Goal: Task Accomplishment & Management: Use online tool/utility

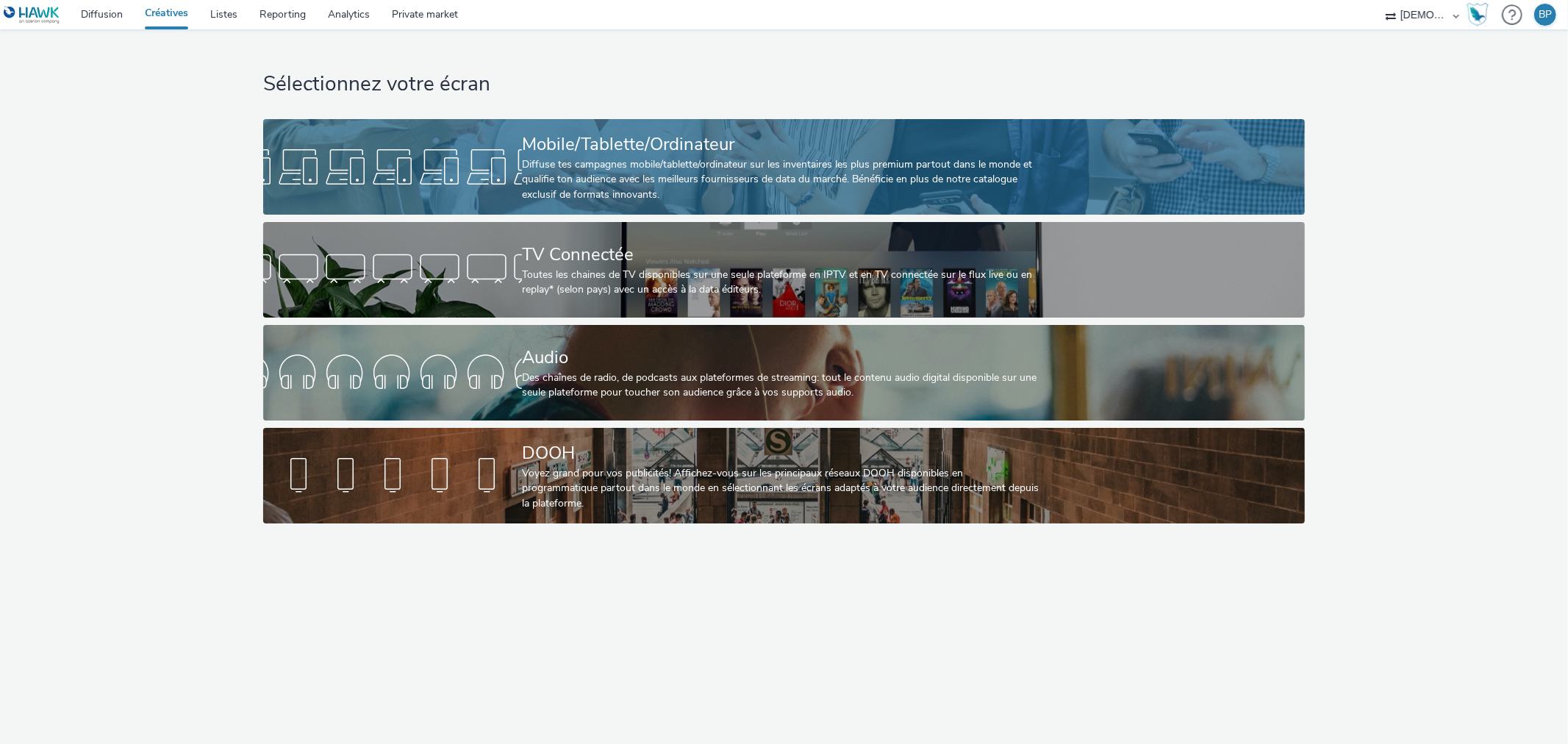
click at [979, 157] on div "Diffuse tes campagnes mobile/tablette/ordinateur sur les inventaires les plus p…" at bounding box center [781, 179] width 518 height 45
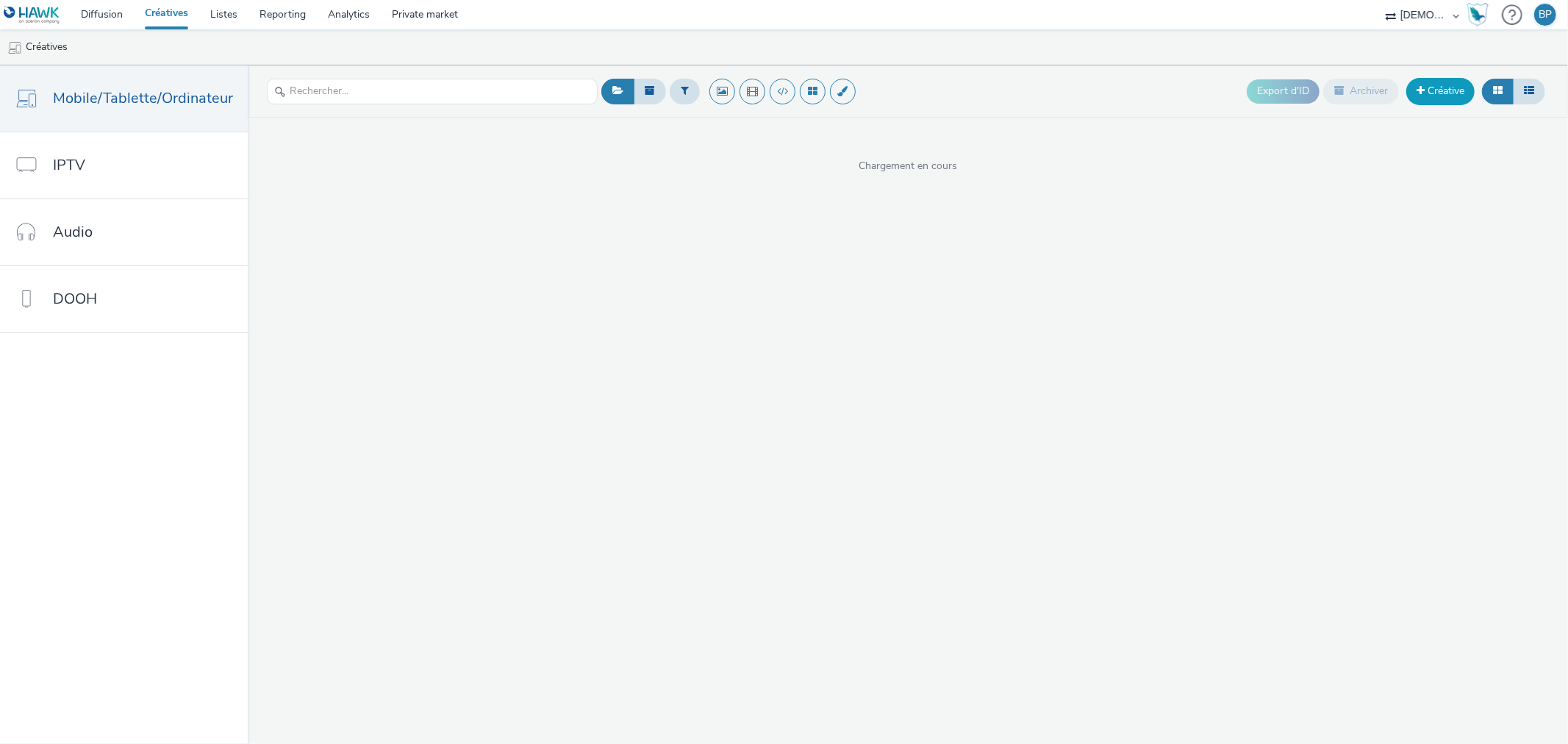
click at [1426, 99] on link "Créative" at bounding box center [1441, 92] width 68 height 27
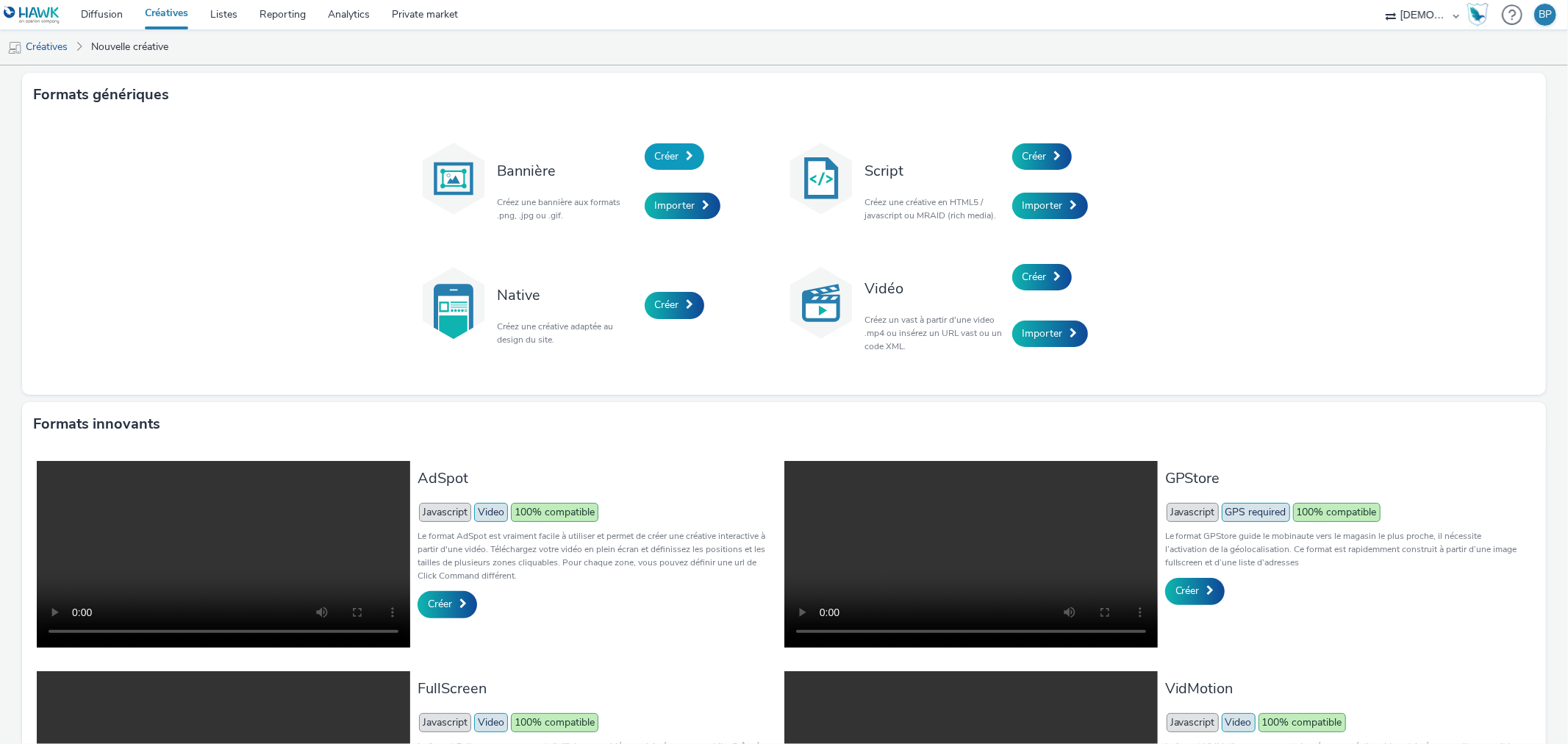
click at [655, 156] on span "Créer" at bounding box center [667, 156] width 24 height 14
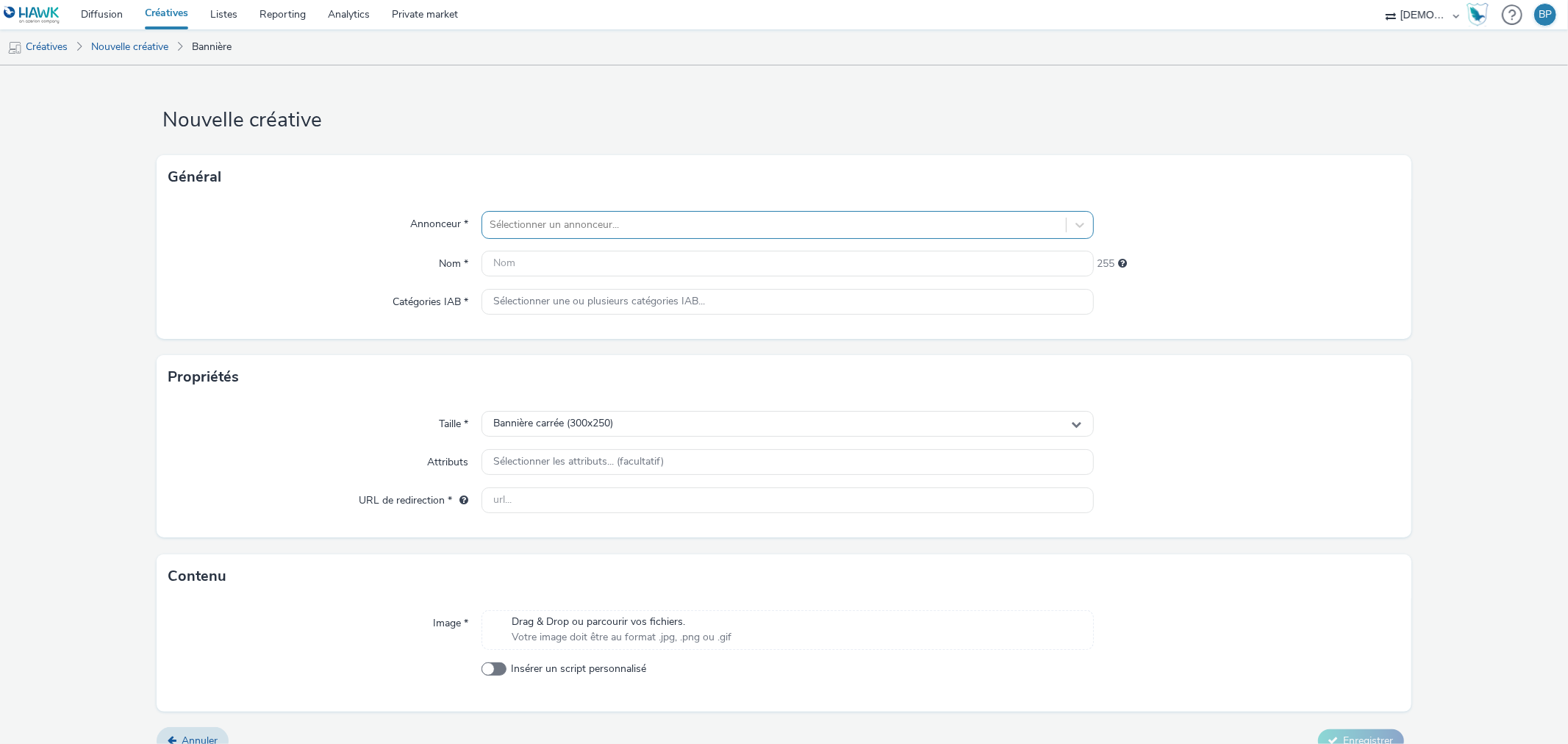
click at [666, 226] on div at bounding box center [773, 225] width 569 height 18
type input "mer et"
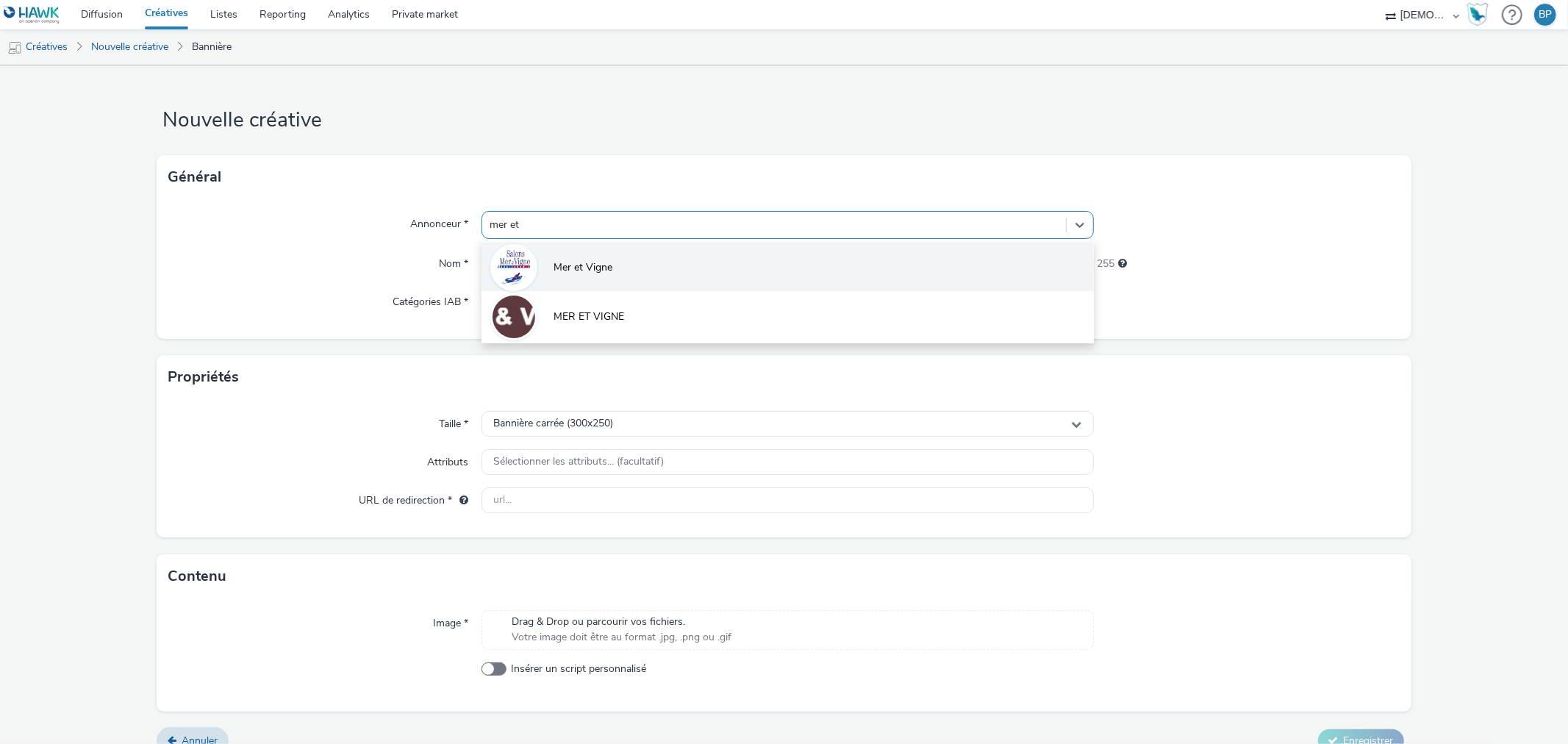
click at [620, 271] on li "Mer et Vigne" at bounding box center [788, 266] width 612 height 49
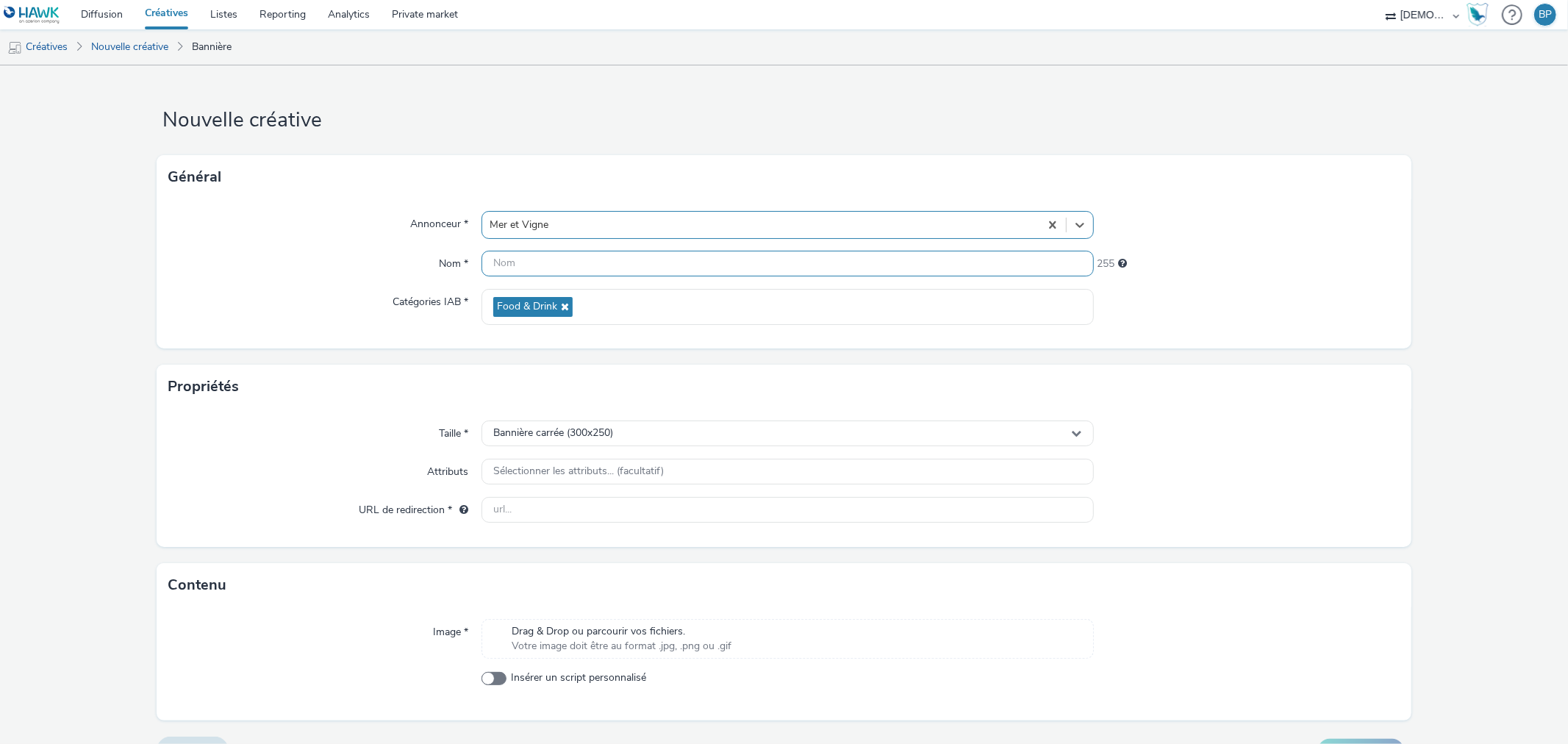
click at [540, 267] on input "text" at bounding box center [788, 264] width 612 height 26
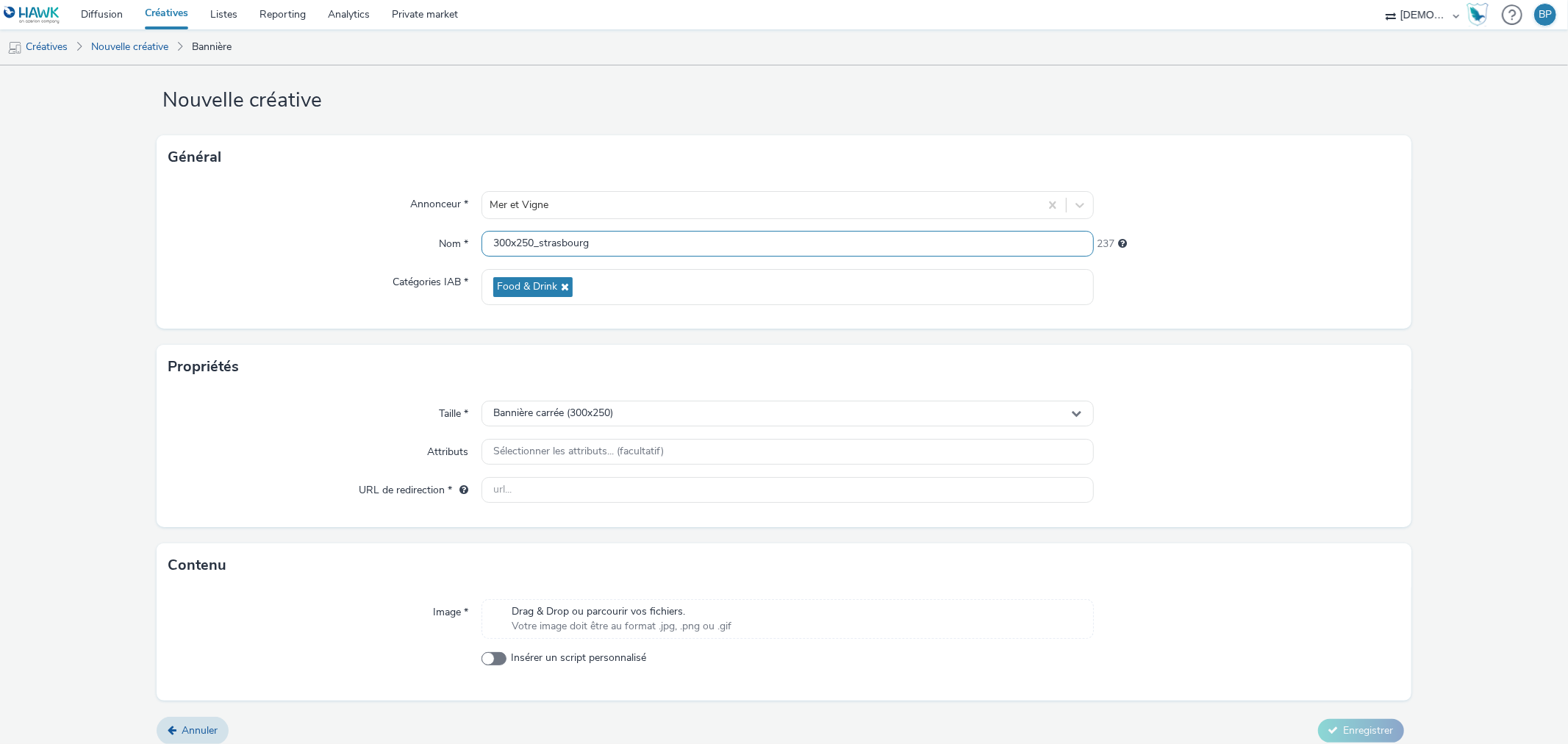
scroll to position [31, 0]
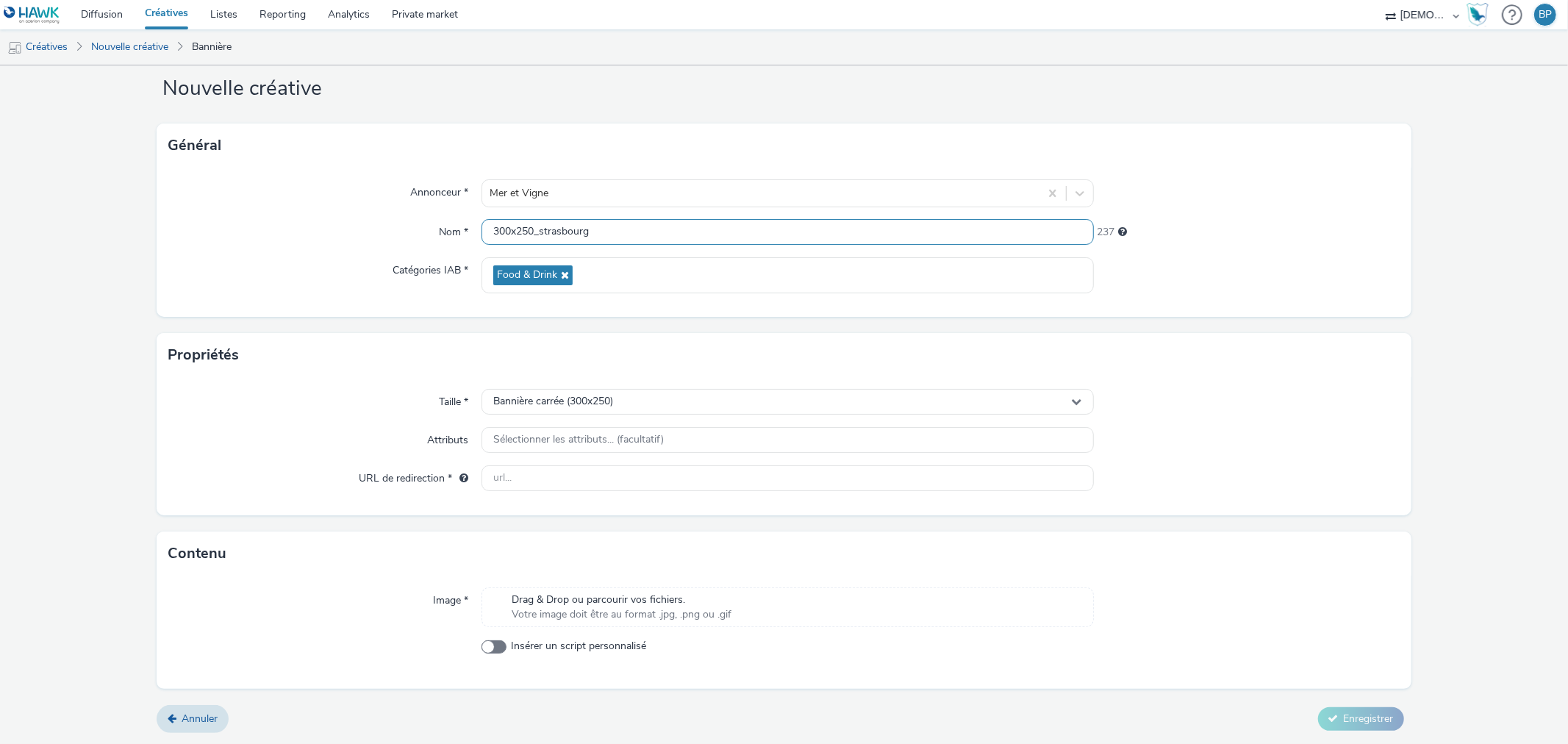
type input "300x250_strasbourg"
drag, startPoint x: 583, startPoint y: 487, endPoint x: 1063, endPoint y: 577, distance: 488.4
click at [583, 487] on input "text" at bounding box center [788, 478] width 612 height 26
paste input "https://www.mer-et-vigne.fr/salons/salon-gastronomique-de-automne-de-strasbourg…"
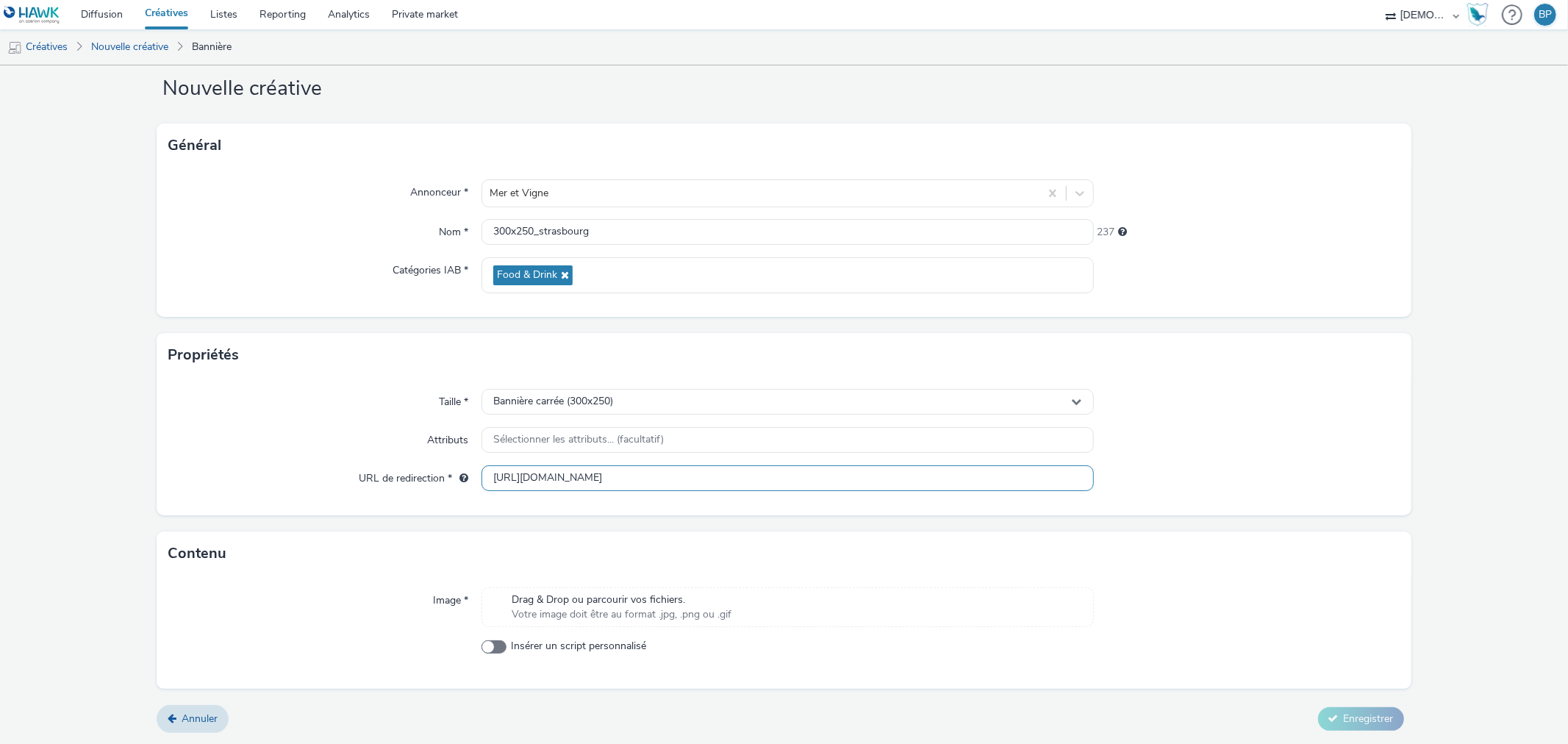
type input "https://www.mer-et-vigne.fr/salons/salon-gastronomique-de-automne-de-strasbourg…"
click at [1297, 604] on div at bounding box center [1247, 607] width 306 height 40
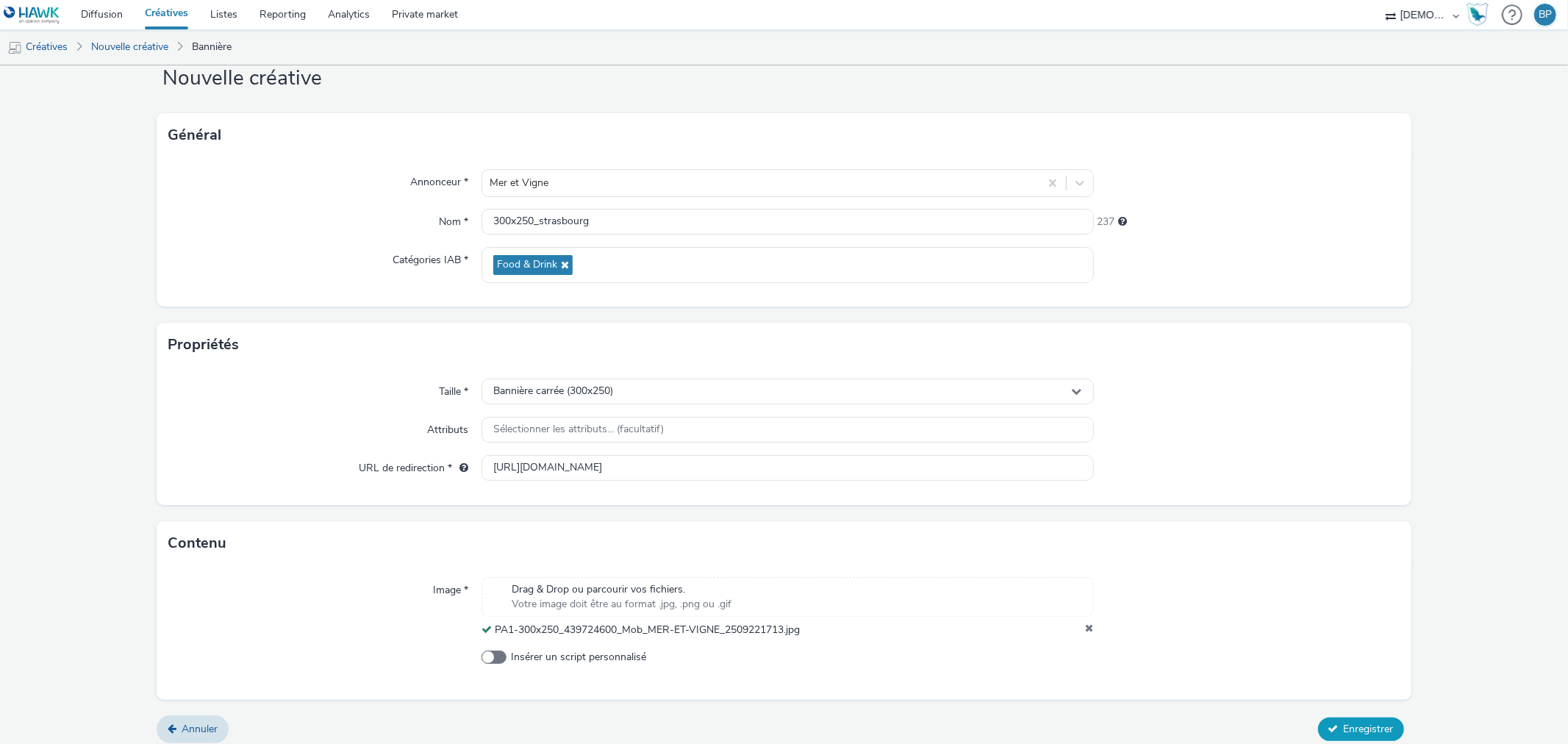
scroll to position [52, 0]
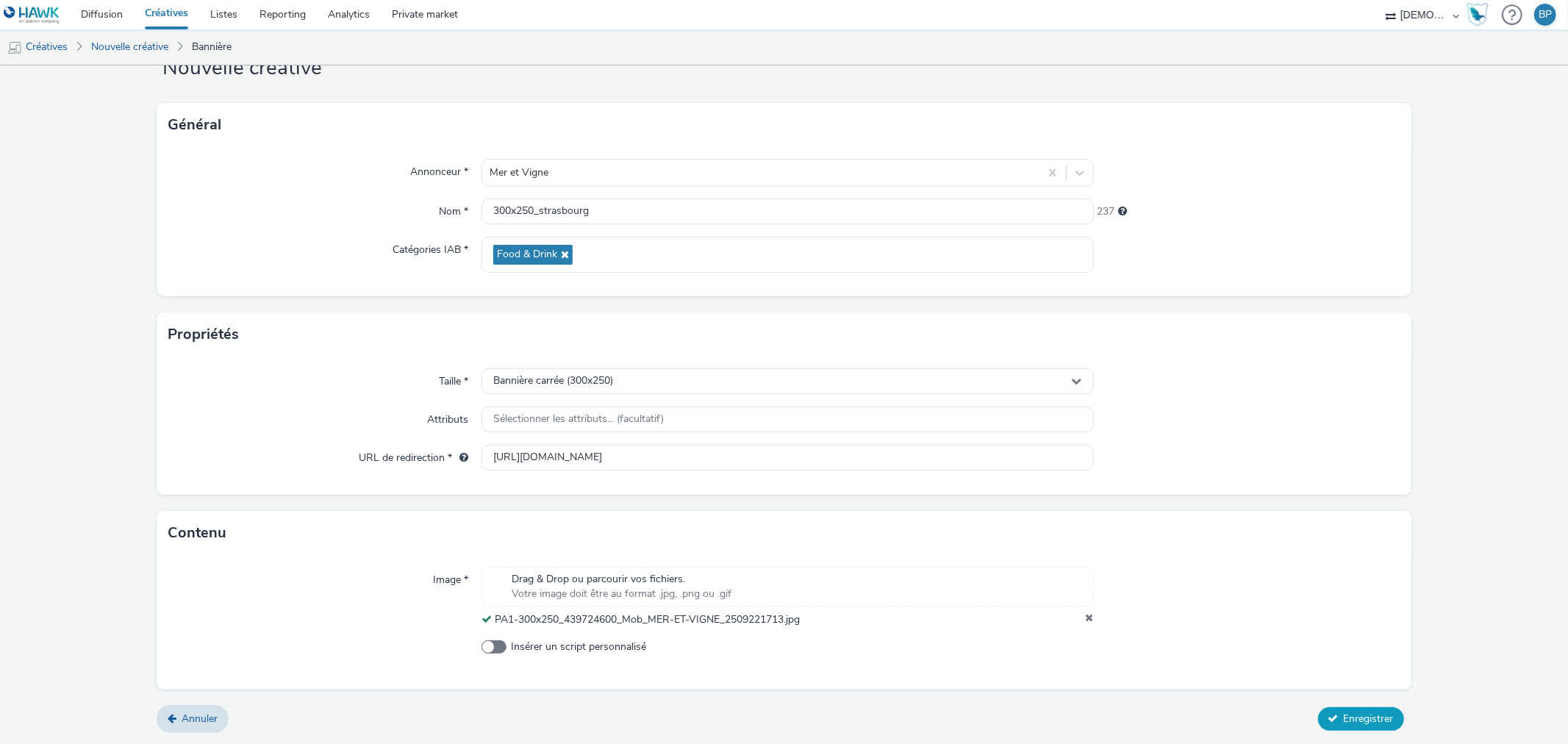
click at [1354, 714] on span "Enregistrer" at bounding box center [1369, 719] width 50 height 14
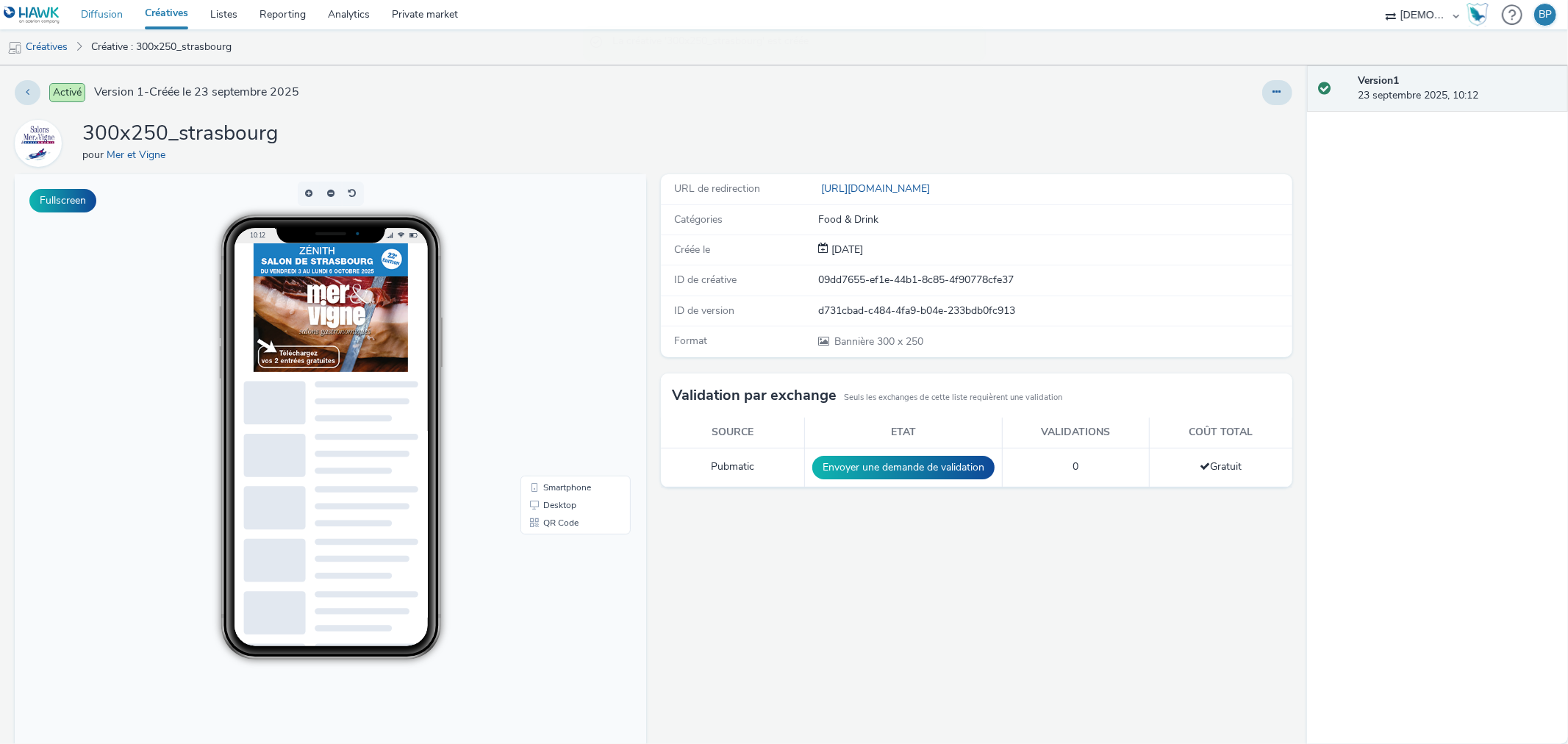
click at [113, 12] on link "Diffusion" at bounding box center [102, 15] width 64 height 30
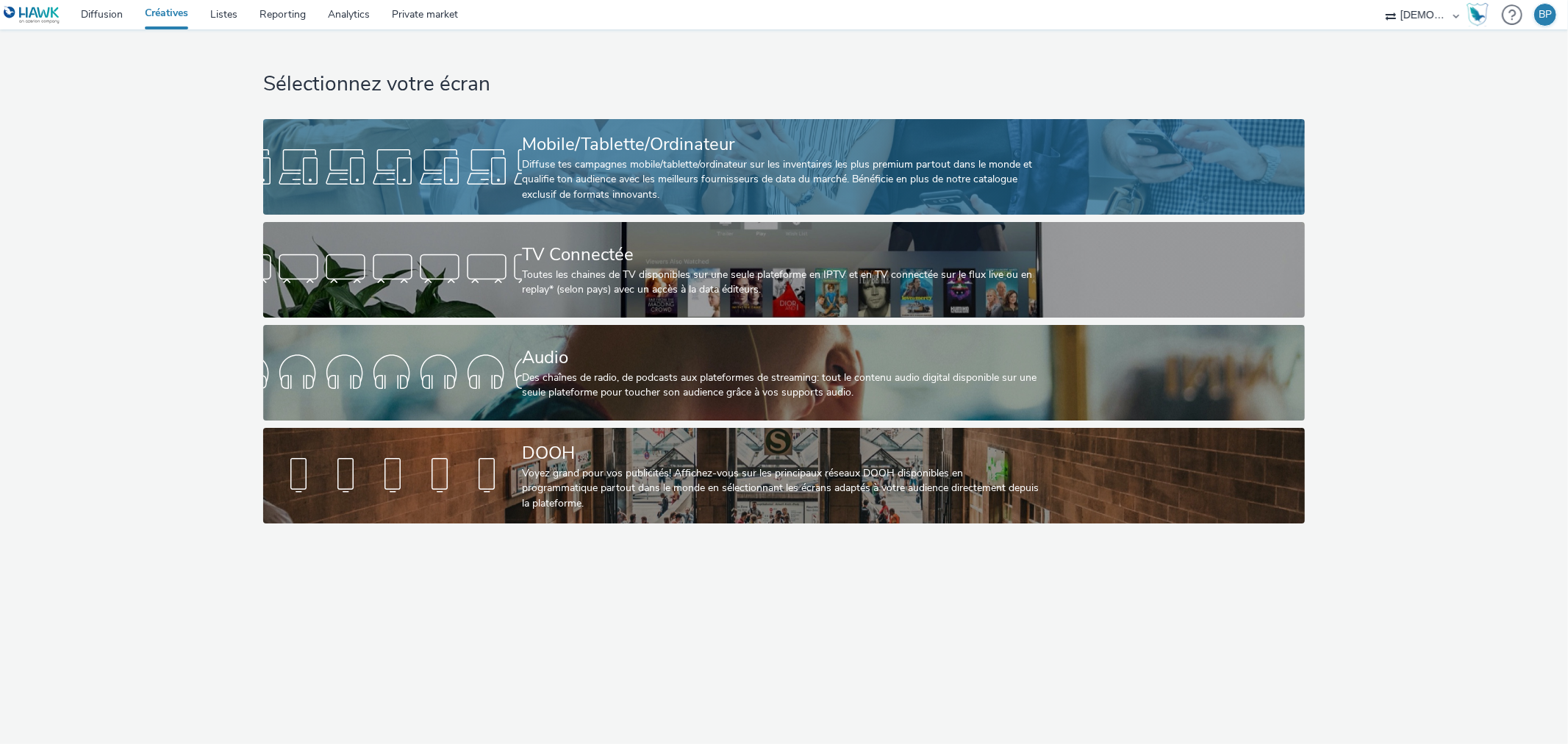
click at [754, 164] on div "Diffuse tes campagnes mobile/tablette/ordinateur sur les inventaires les plus p…" at bounding box center [781, 179] width 518 height 45
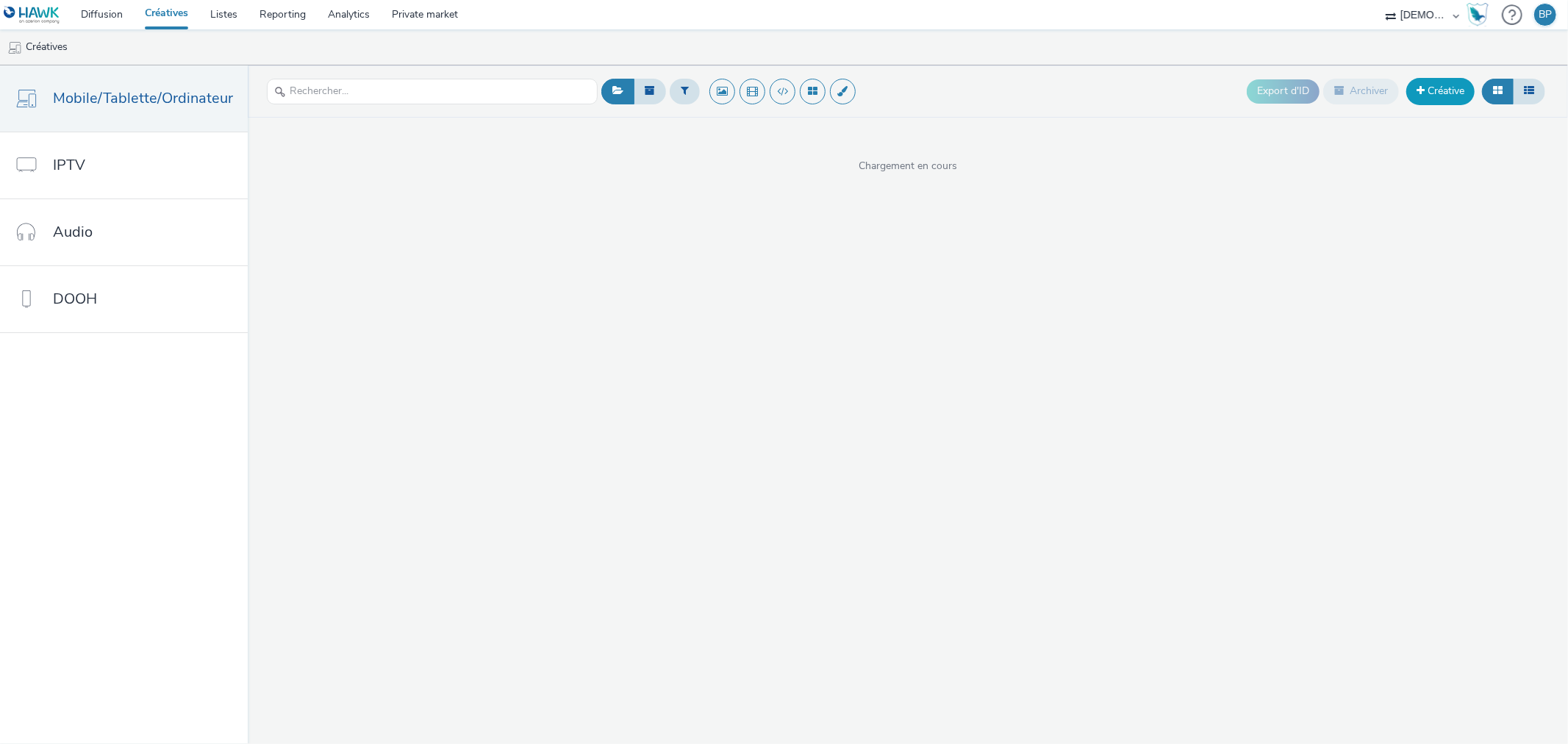
click at [1436, 97] on link "Créative" at bounding box center [1441, 92] width 68 height 27
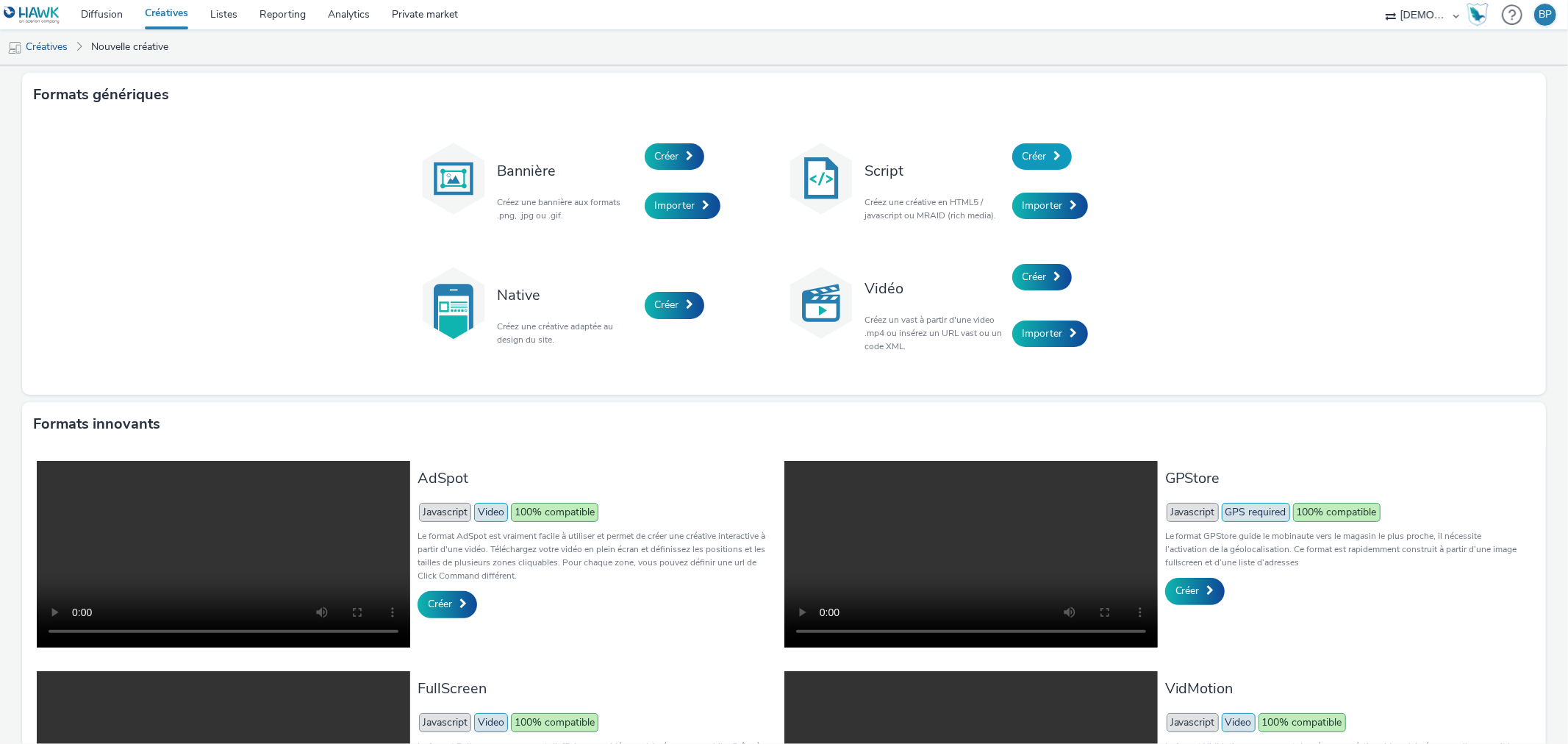
click at [1039, 145] on link "Créer" at bounding box center [1042, 156] width 59 height 27
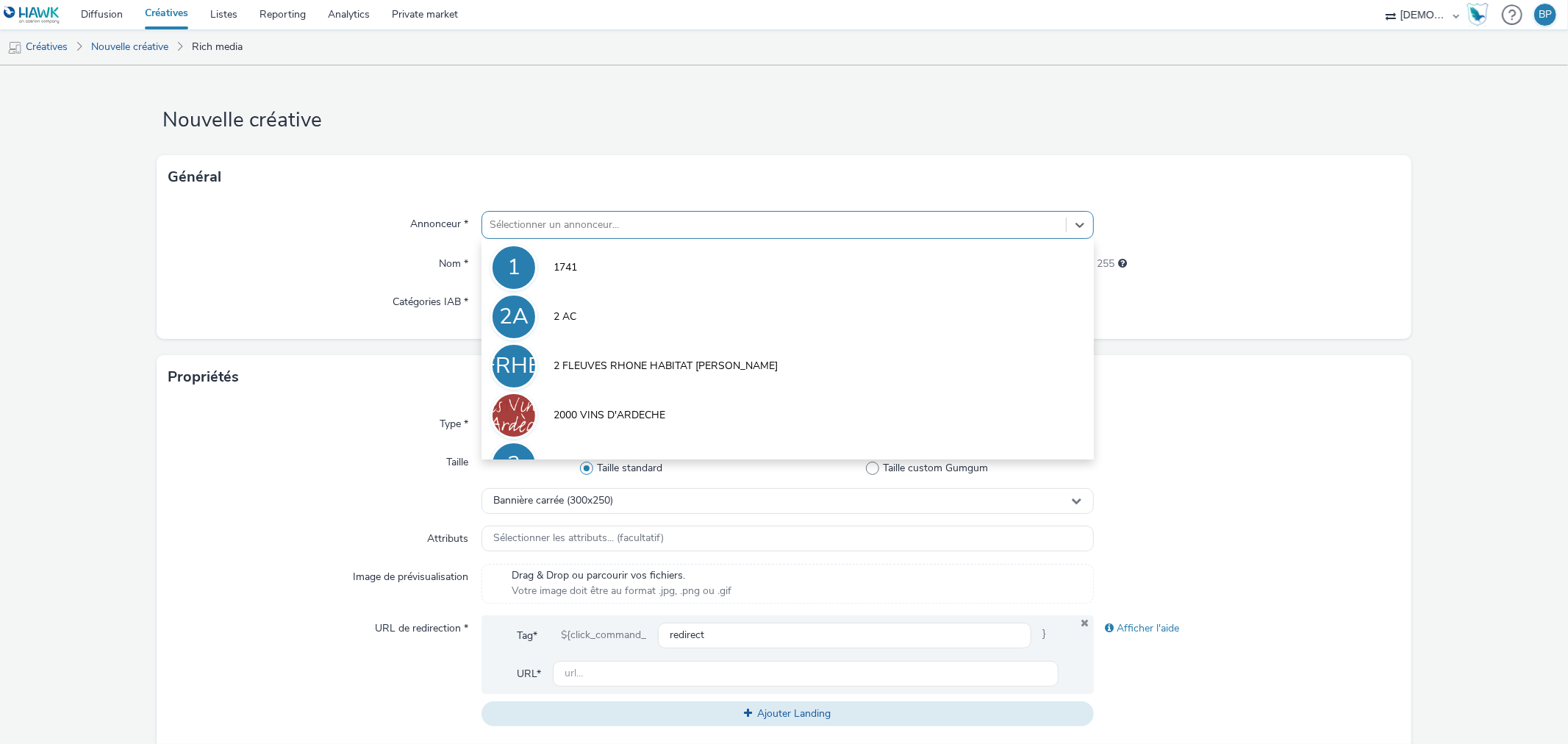
click at [682, 214] on div "Sélectionner un annonceur..." at bounding box center [774, 225] width 583 height 23
type input "creav"
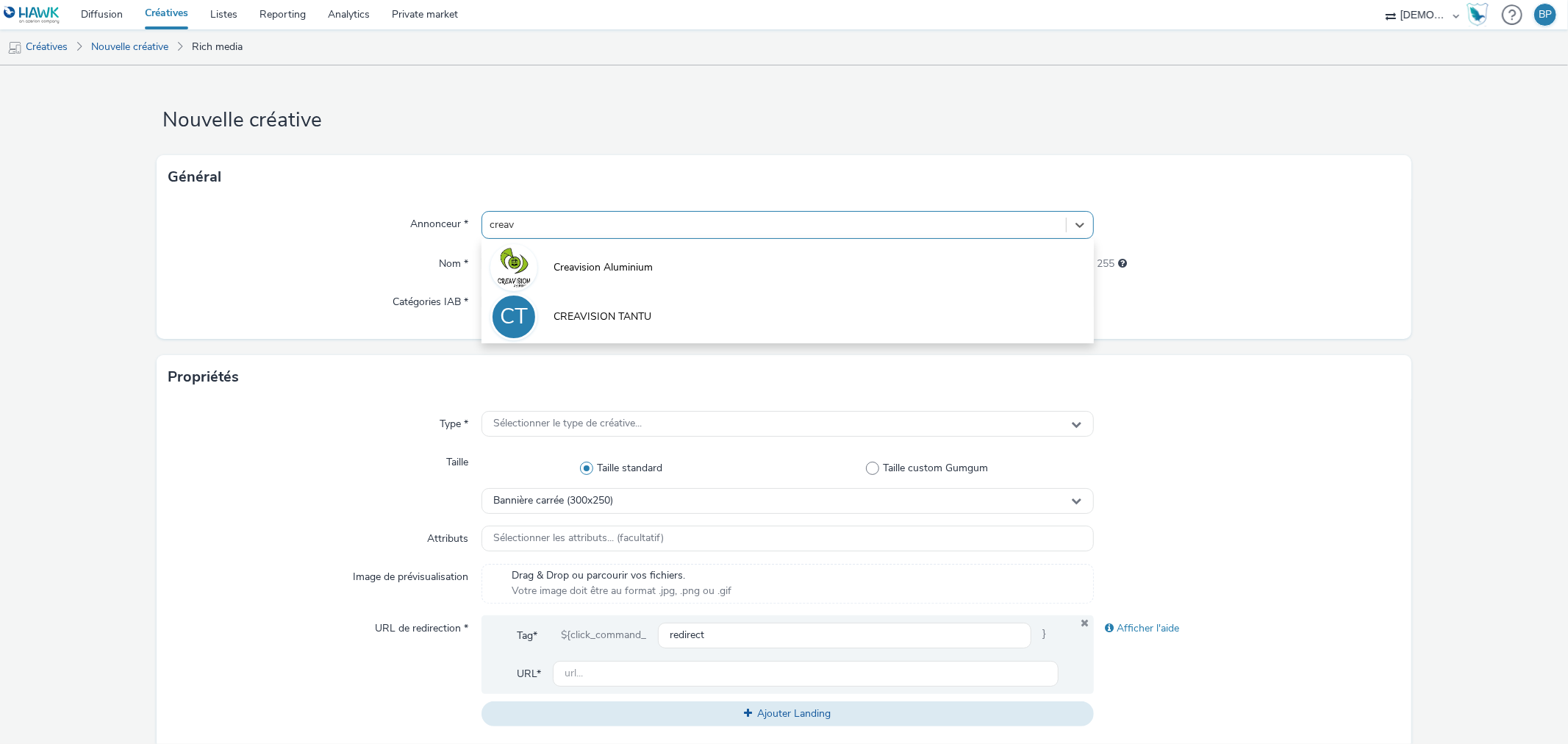
click at [608, 322] on span "CREAVISION TANTU" at bounding box center [602, 317] width 98 height 15
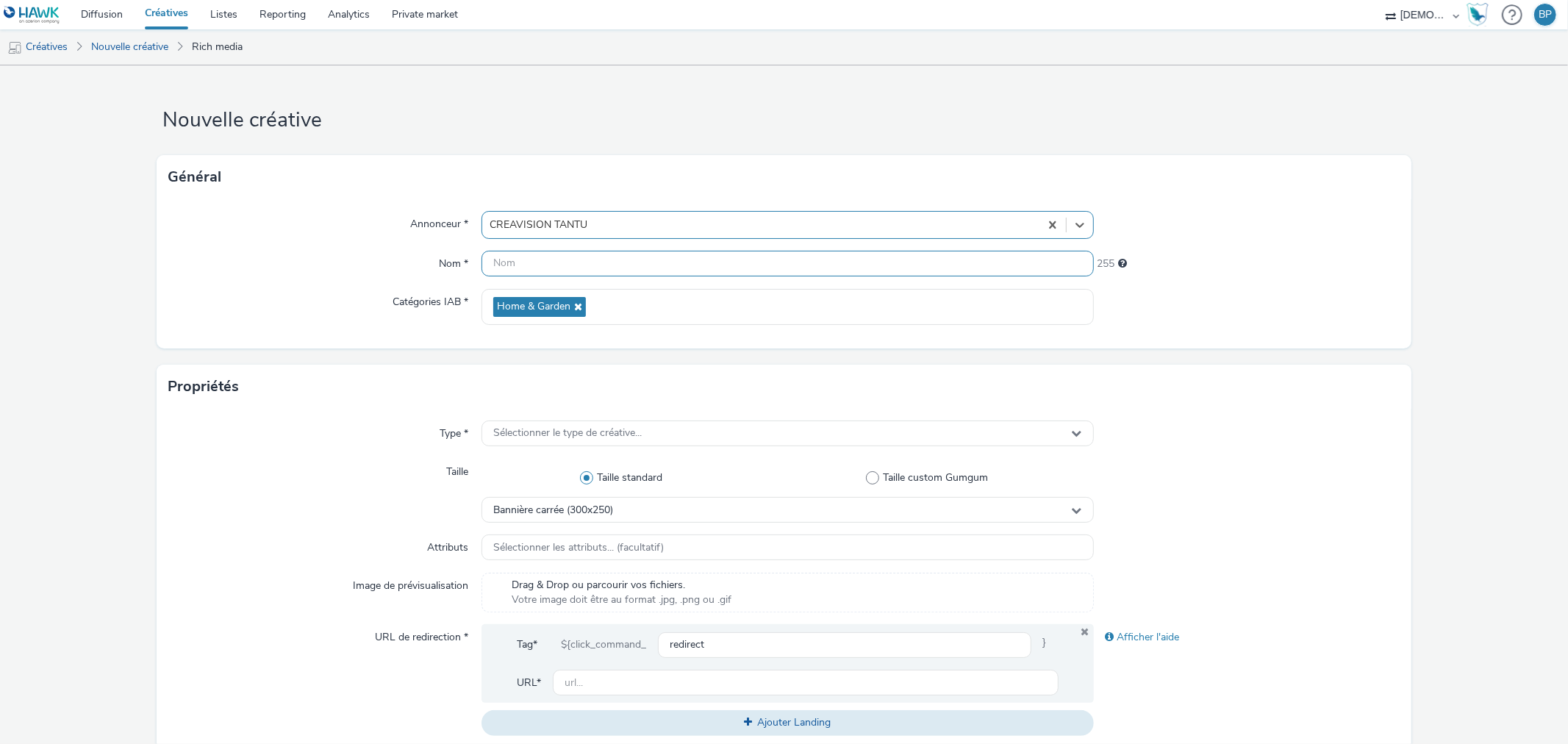
click at [633, 268] on input "text" at bounding box center [788, 264] width 612 height 26
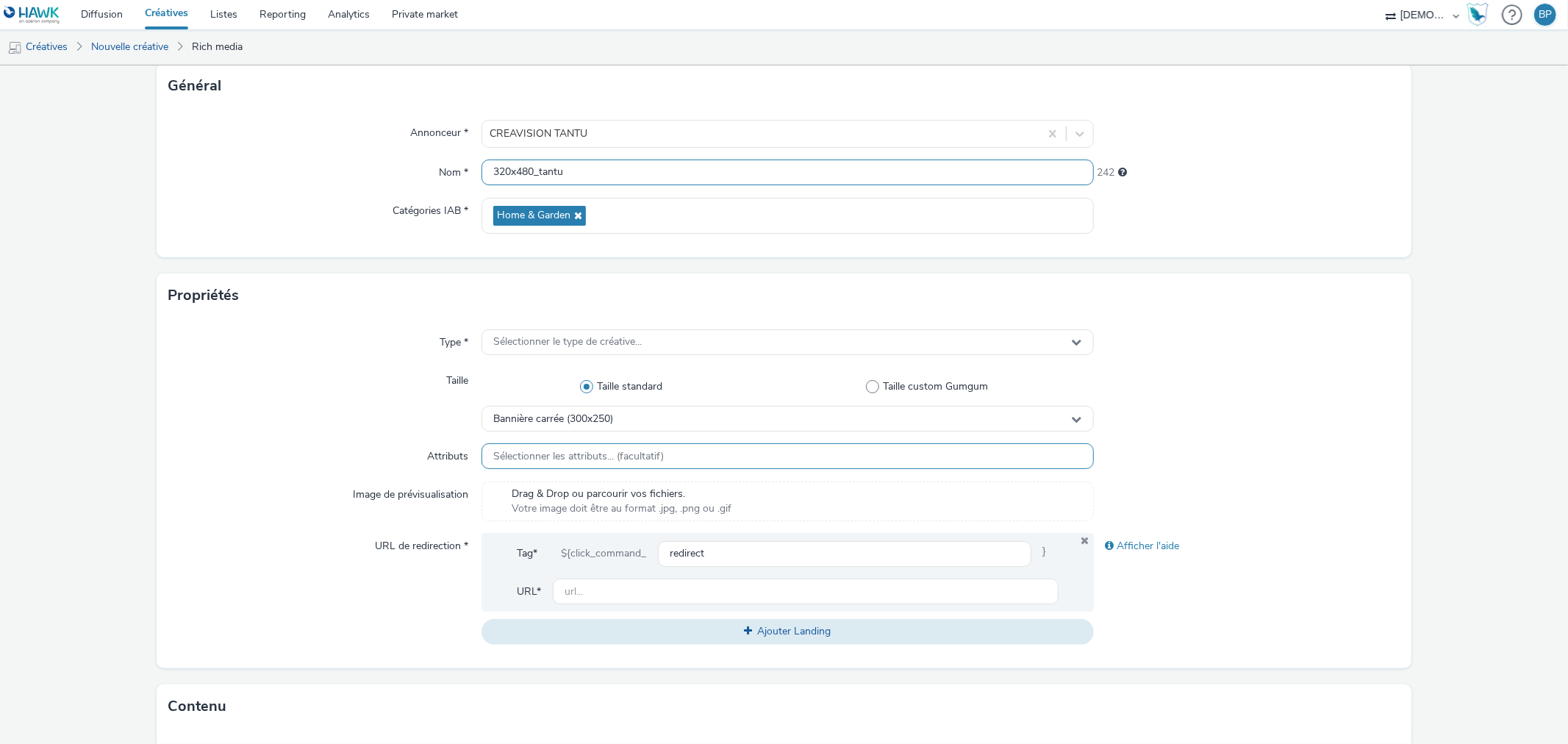
scroll to position [164, 0]
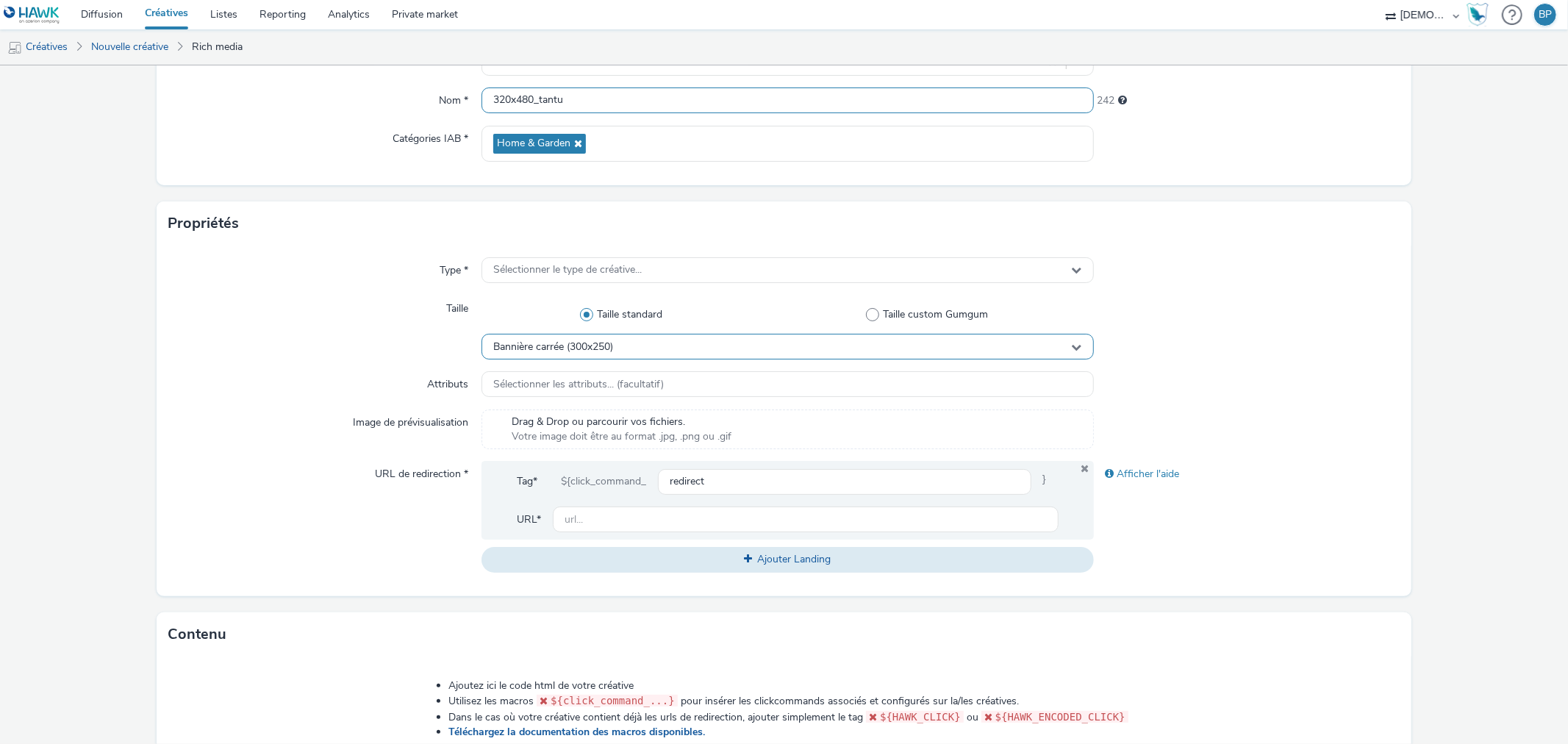
type input "320x480_tantu"
click at [619, 349] on div "Bannière carrée (300x250)" at bounding box center [788, 347] width 612 height 26
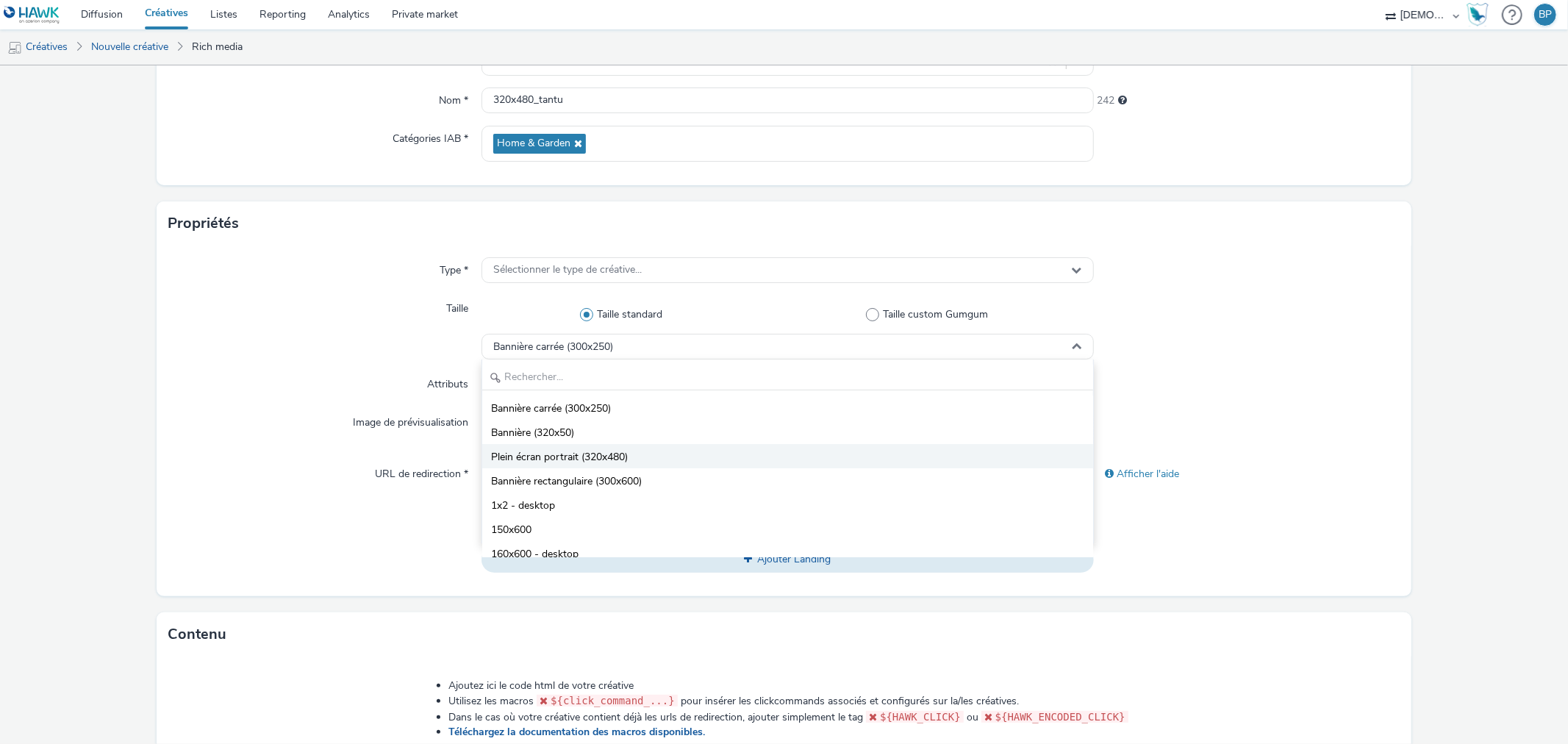
click at [606, 458] on span "Plein écran portrait (320x480)" at bounding box center [559, 457] width 137 height 15
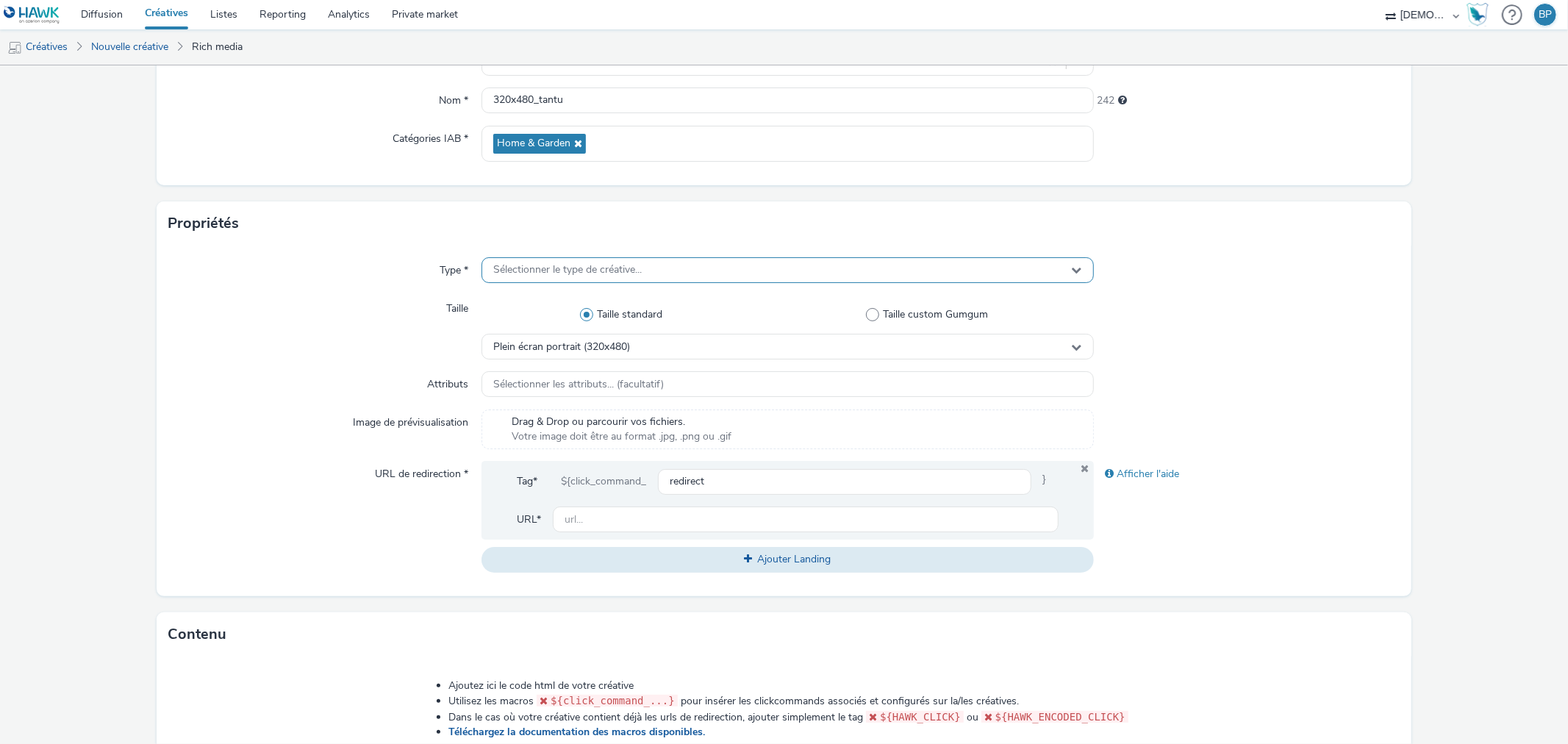
click at [557, 278] on div "Sélectionner le type de créative..." at bounding box center [788, 270] width 612 height 26
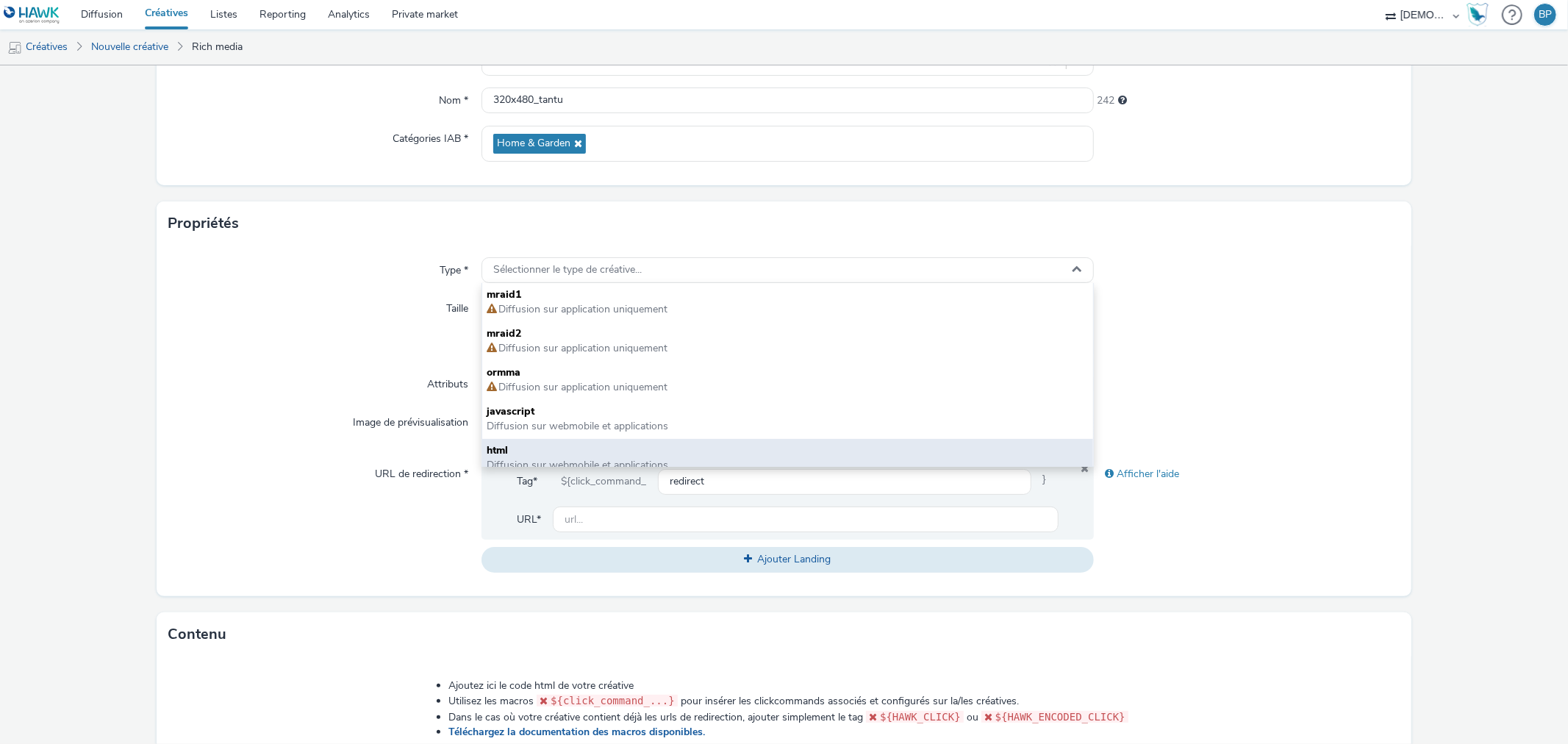
click at [522, 451] on span "html" at bounding box center [787, 451] width 601 height 15
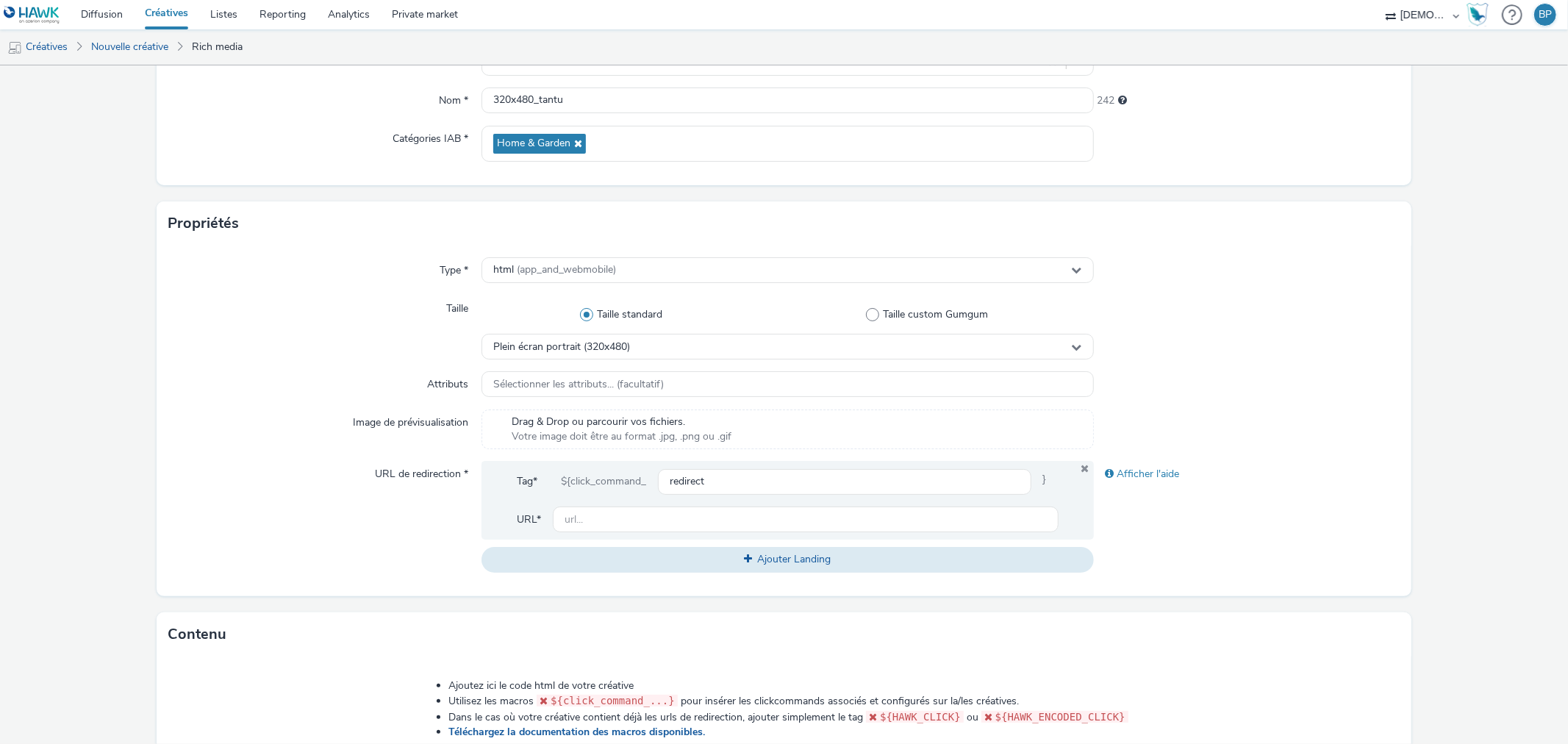
click at [1288, 415] on div at bounding box center [1247, 430] width 306 height 40
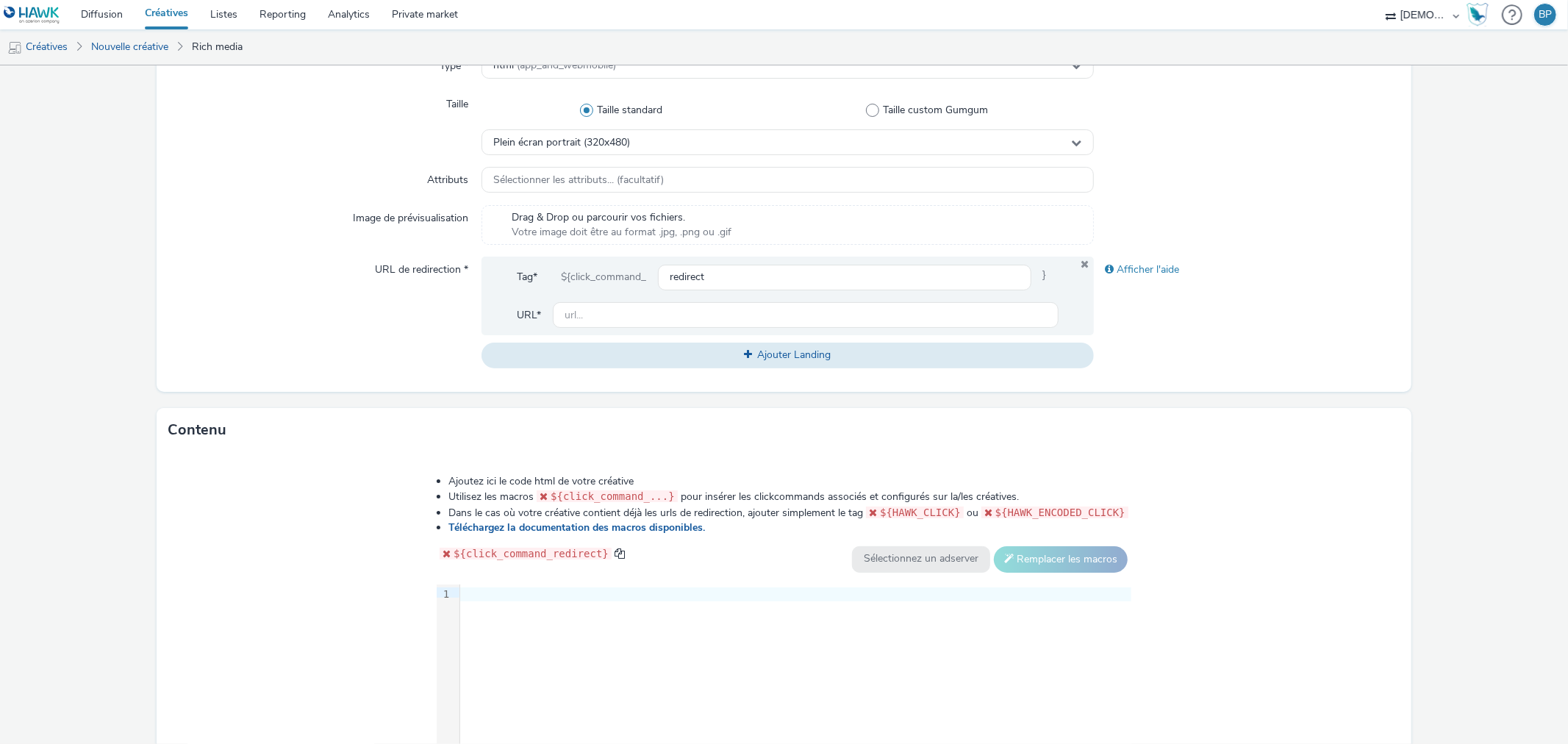
scroll to position [490, 0]
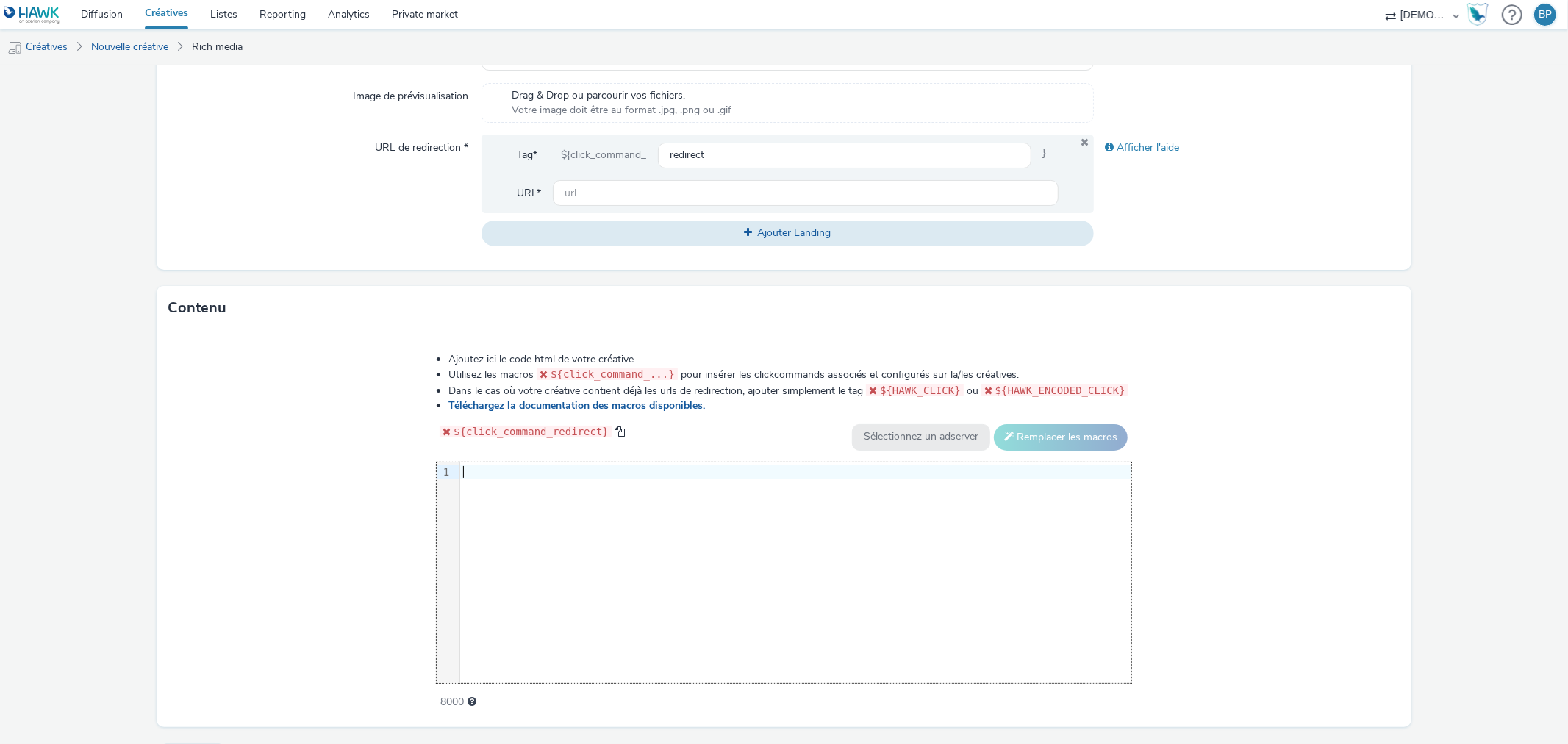
click at [522, 473] on div at bounding box center [796, 473] width 671 height 15
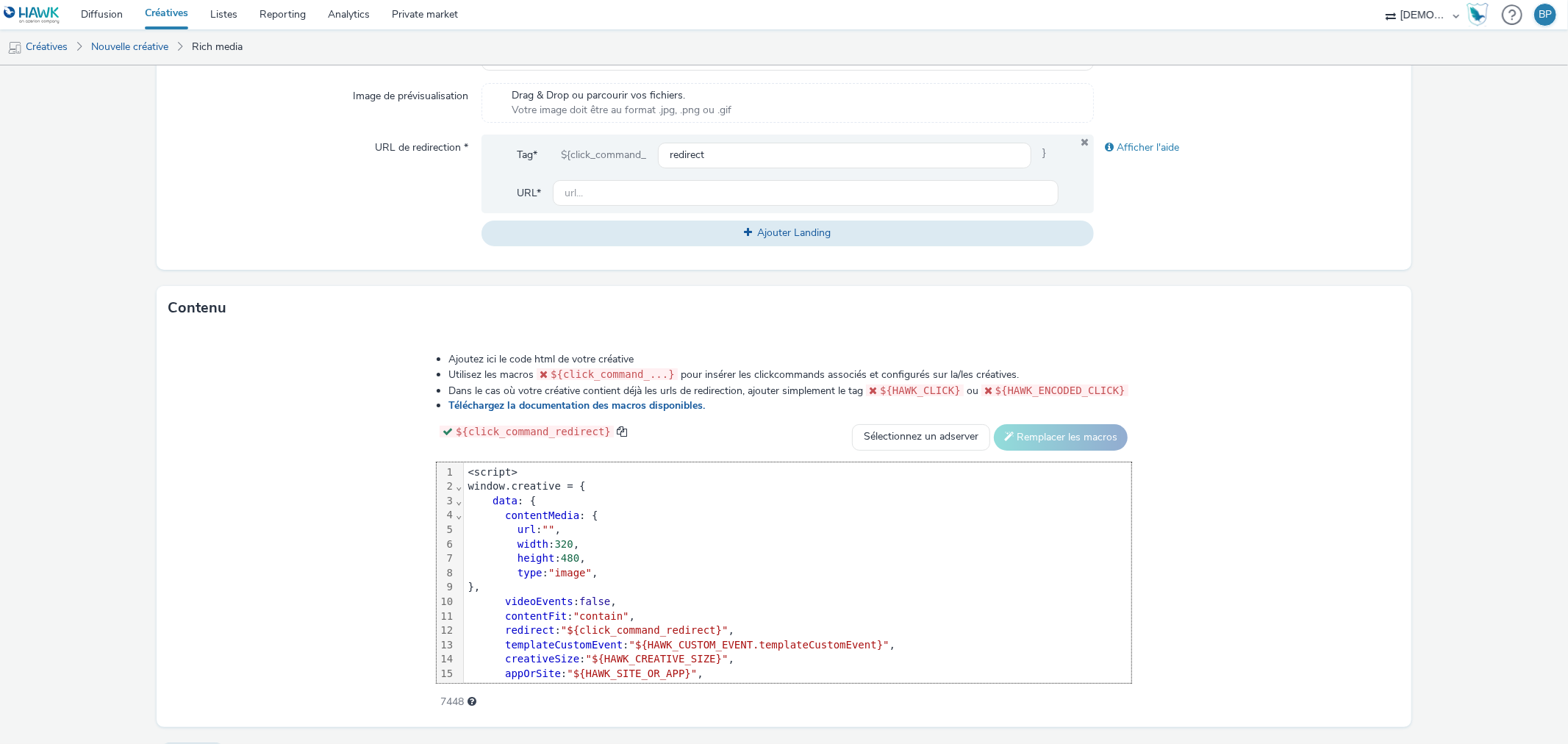
scroll to position [72, 0]
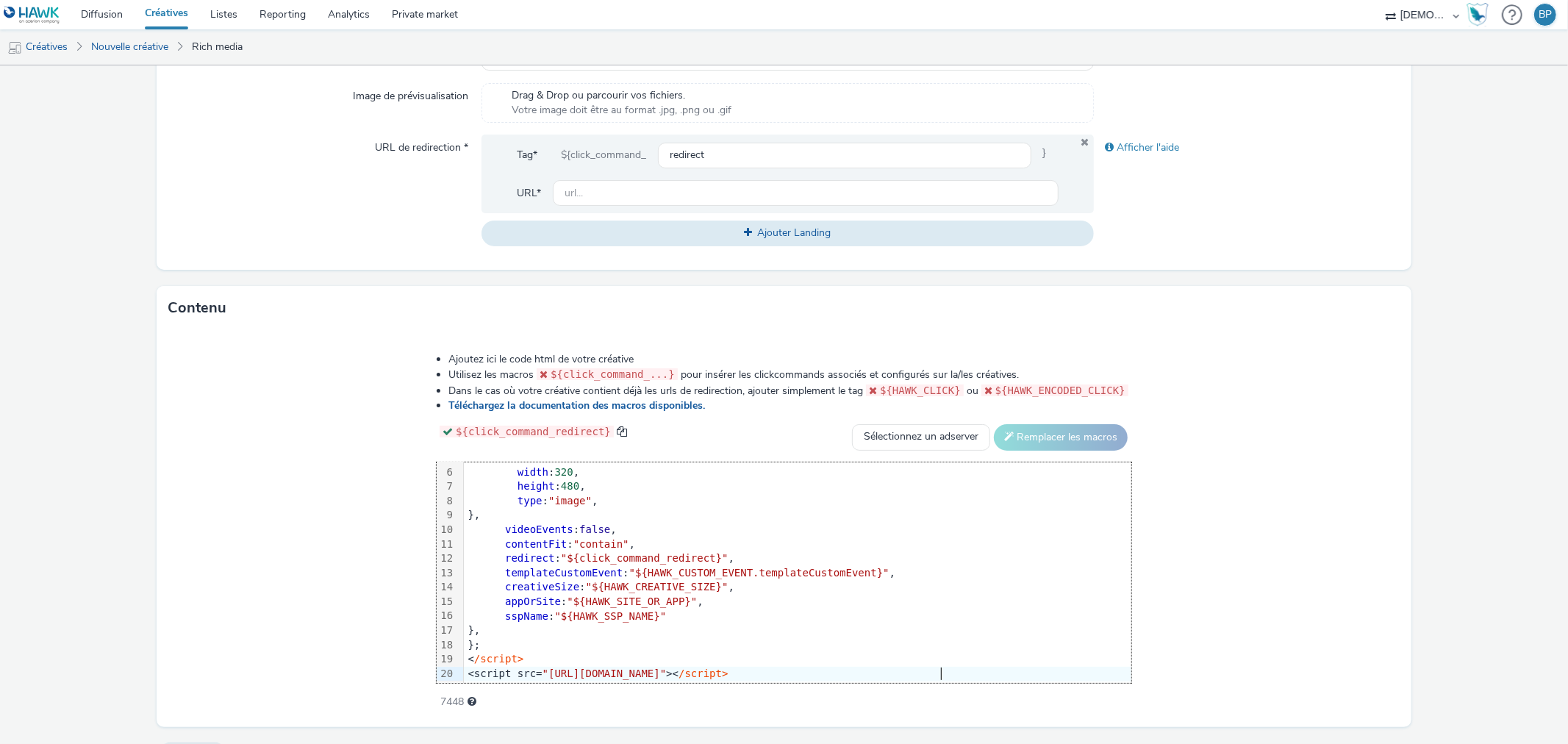
click at [1309, 523] on div "Ajoutez ici le code html de votre créative Utilisez les macros ${click_command_…" at bounding box center [784, 529] width 1254 height 397
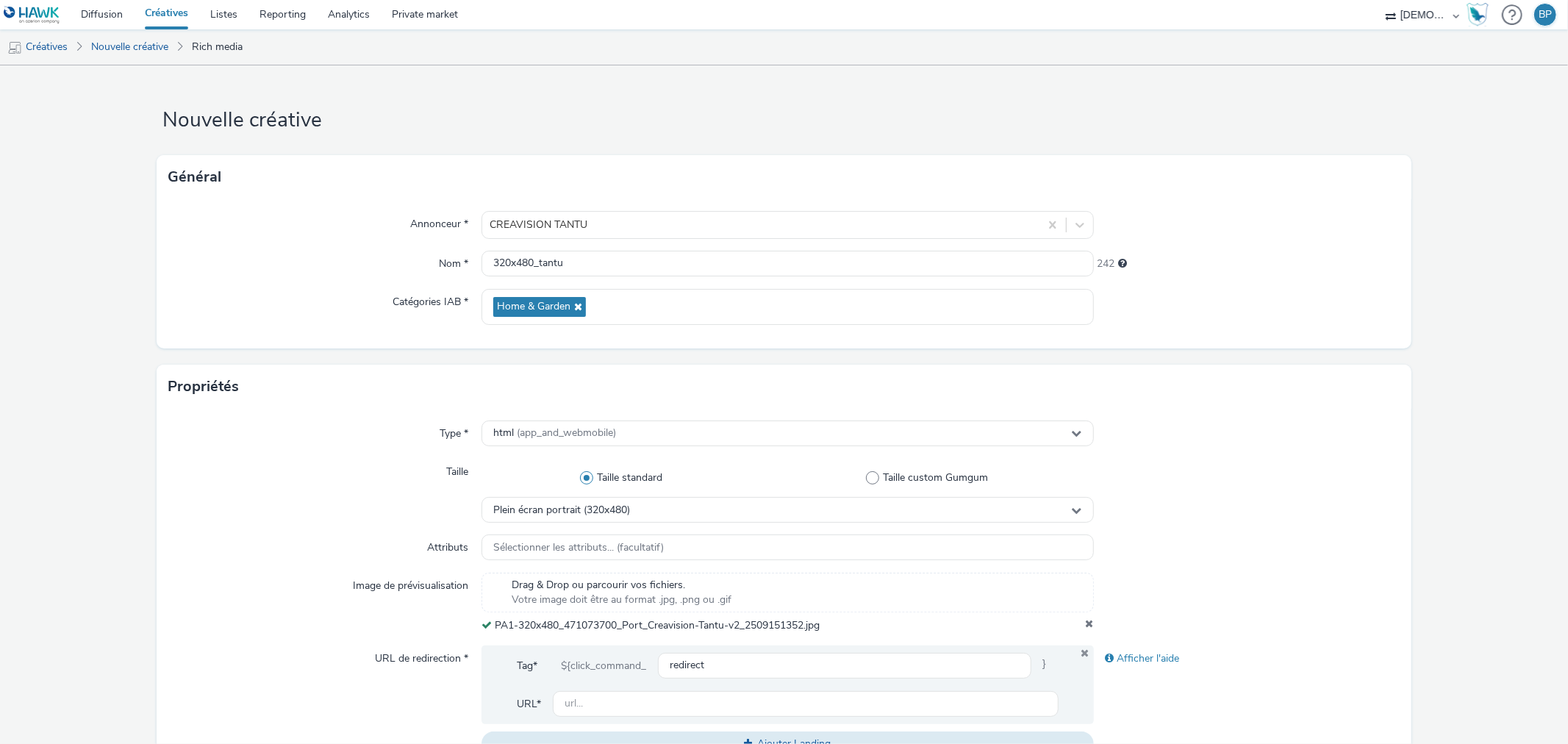
scroll to position [547, 0]
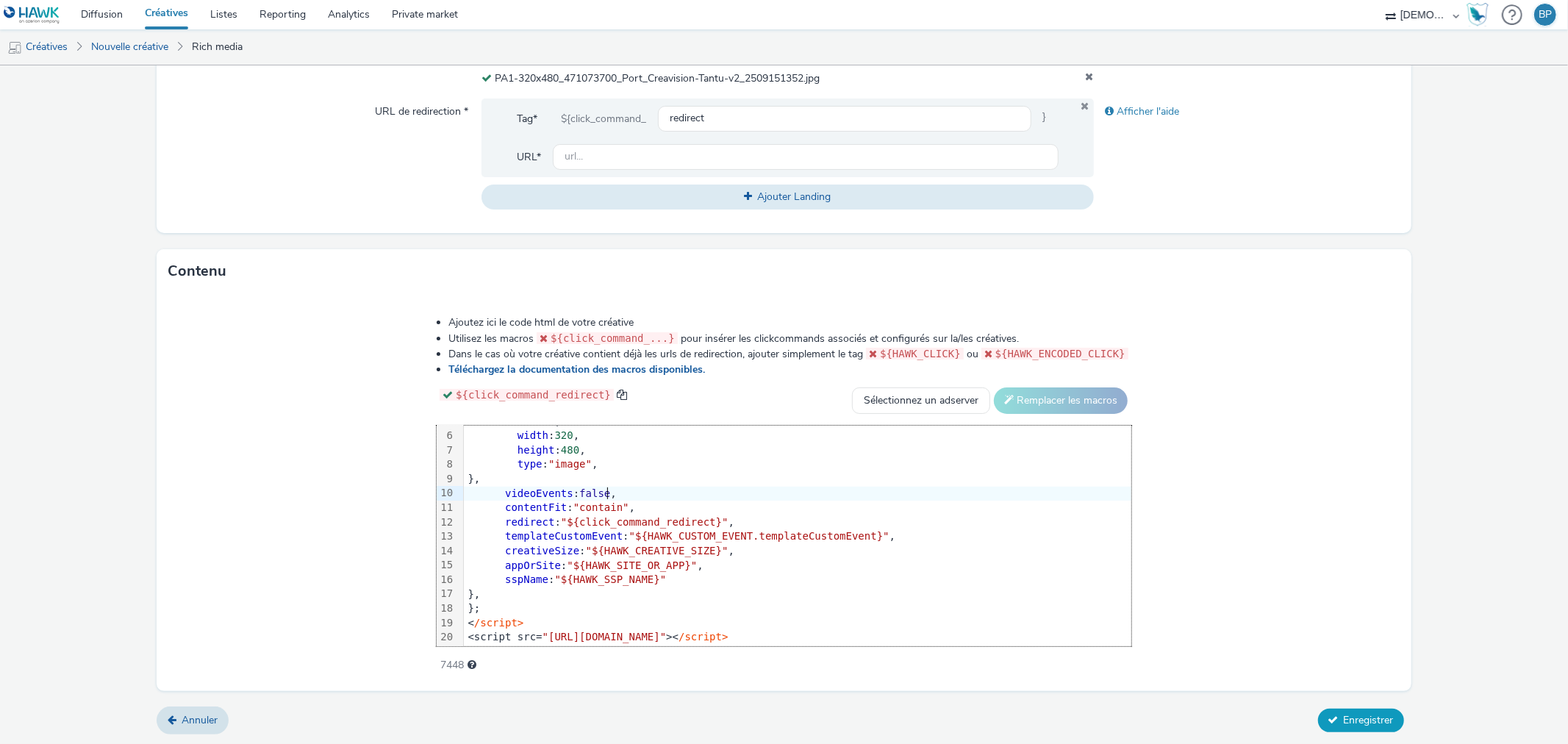
click at [1380, 719] on span "Enregistrer" at bounding box center [1369, 721] width 50 height 14
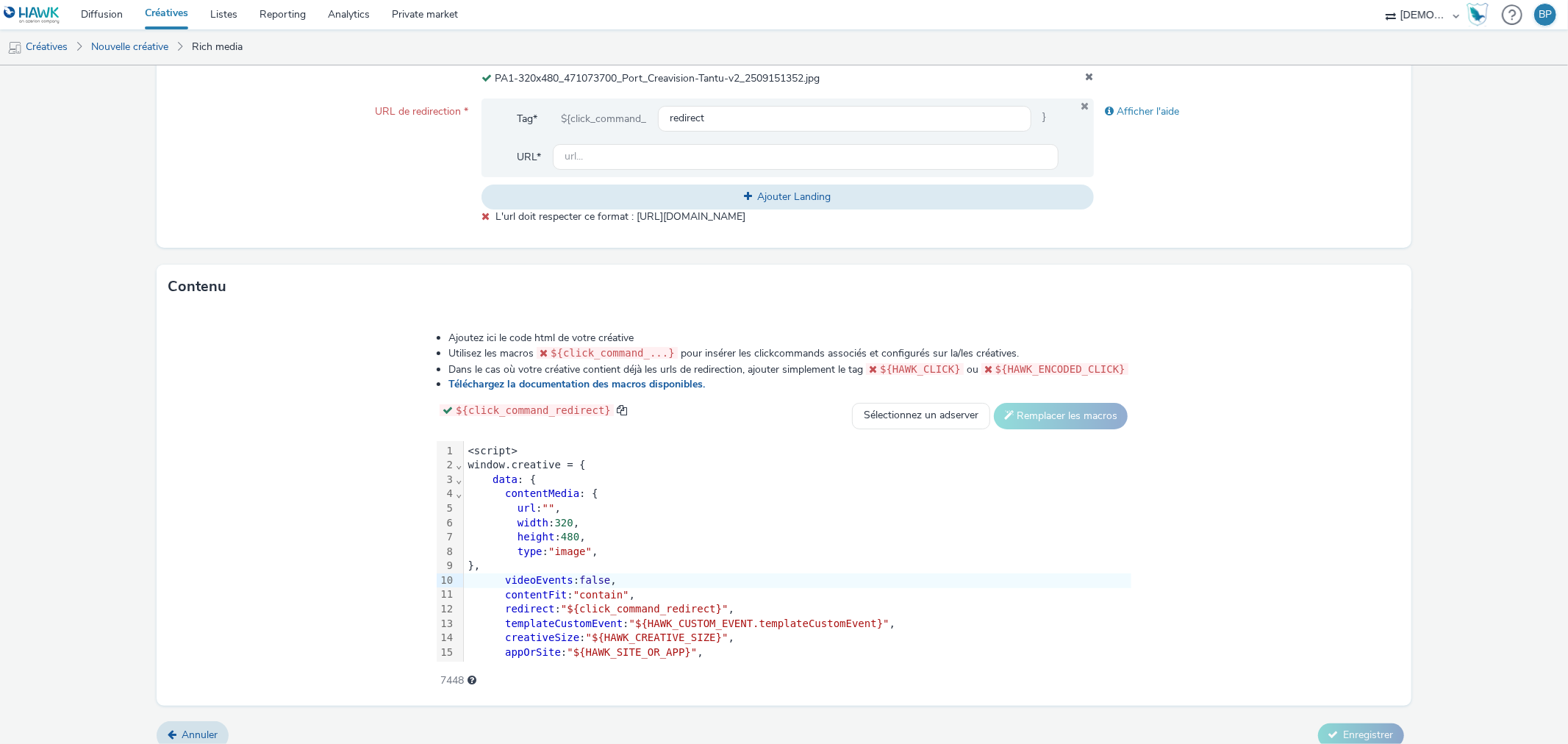
scroll to position [221, 0]
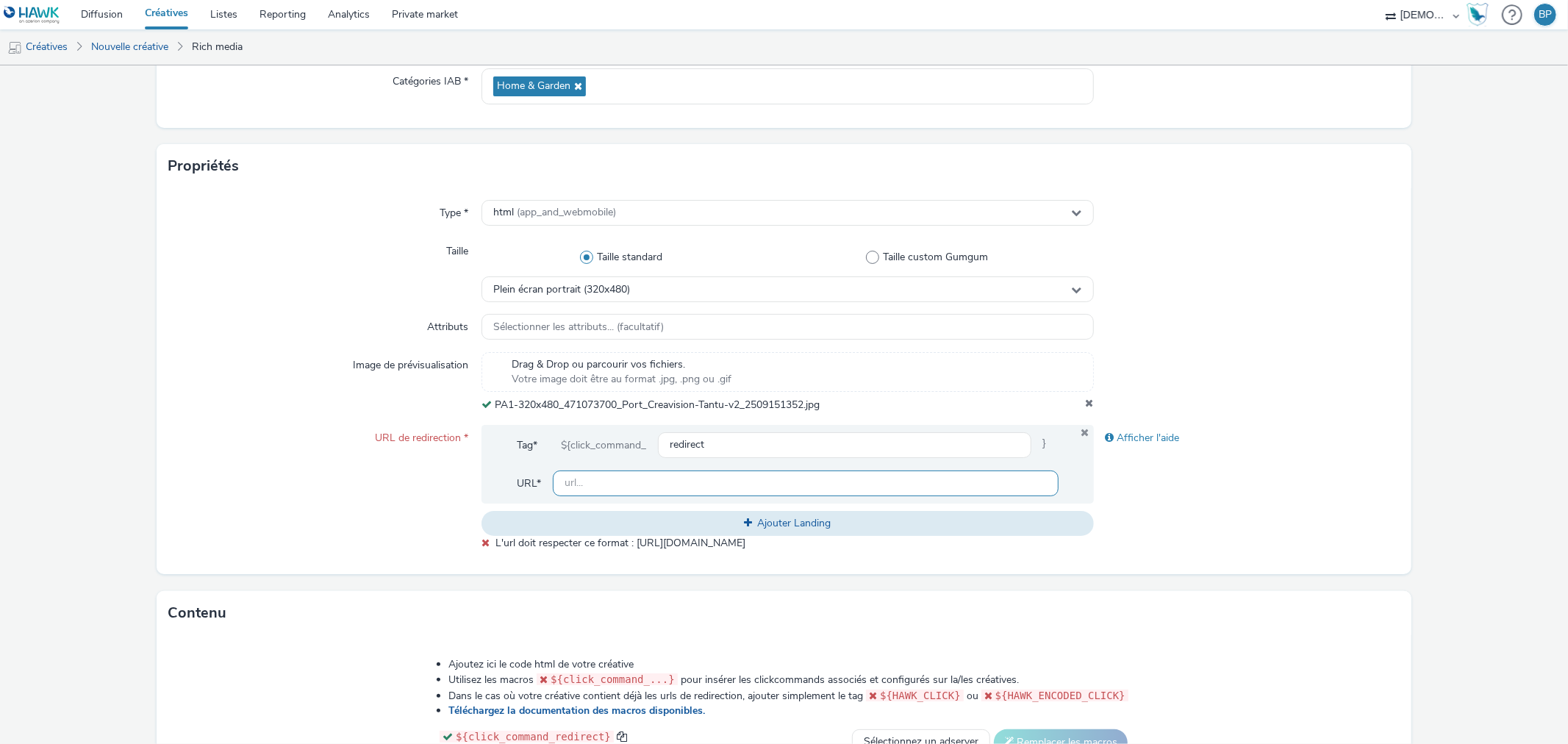
drag, startPoint x: 593, startPoint y: 483, endPoint x: 802, endPoint y: 484, distance: 209.0
click at [593, 483] on input "text" at bounding box center [806, 483] width 505 height 26
paste input "[URL][DOMAIN_NAME]"
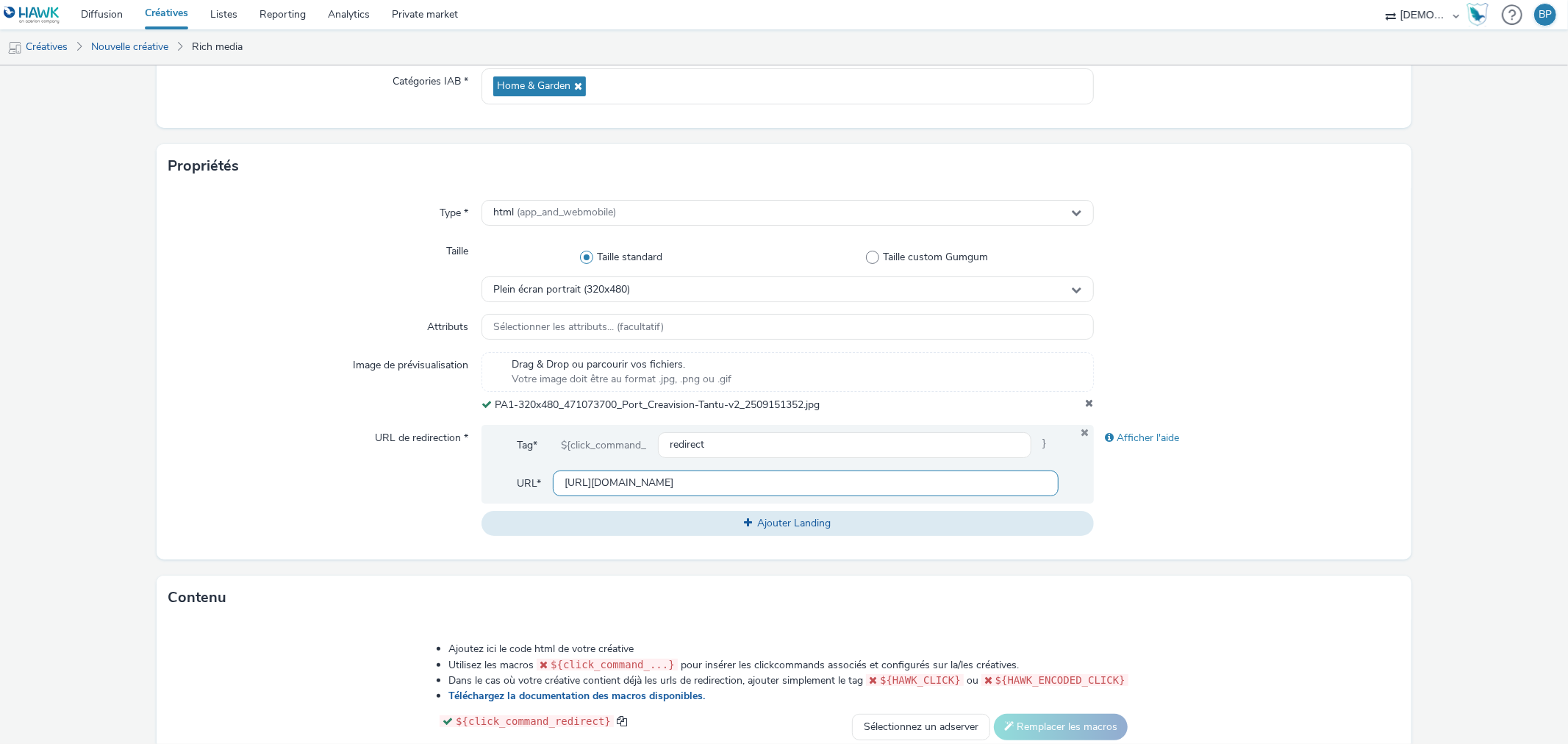
type input "[URL][DOMAIN_NAME]"
click at [1351, 483] on div "Afficher l'aide" at bounding box center [1247, 480] width 306 height 111
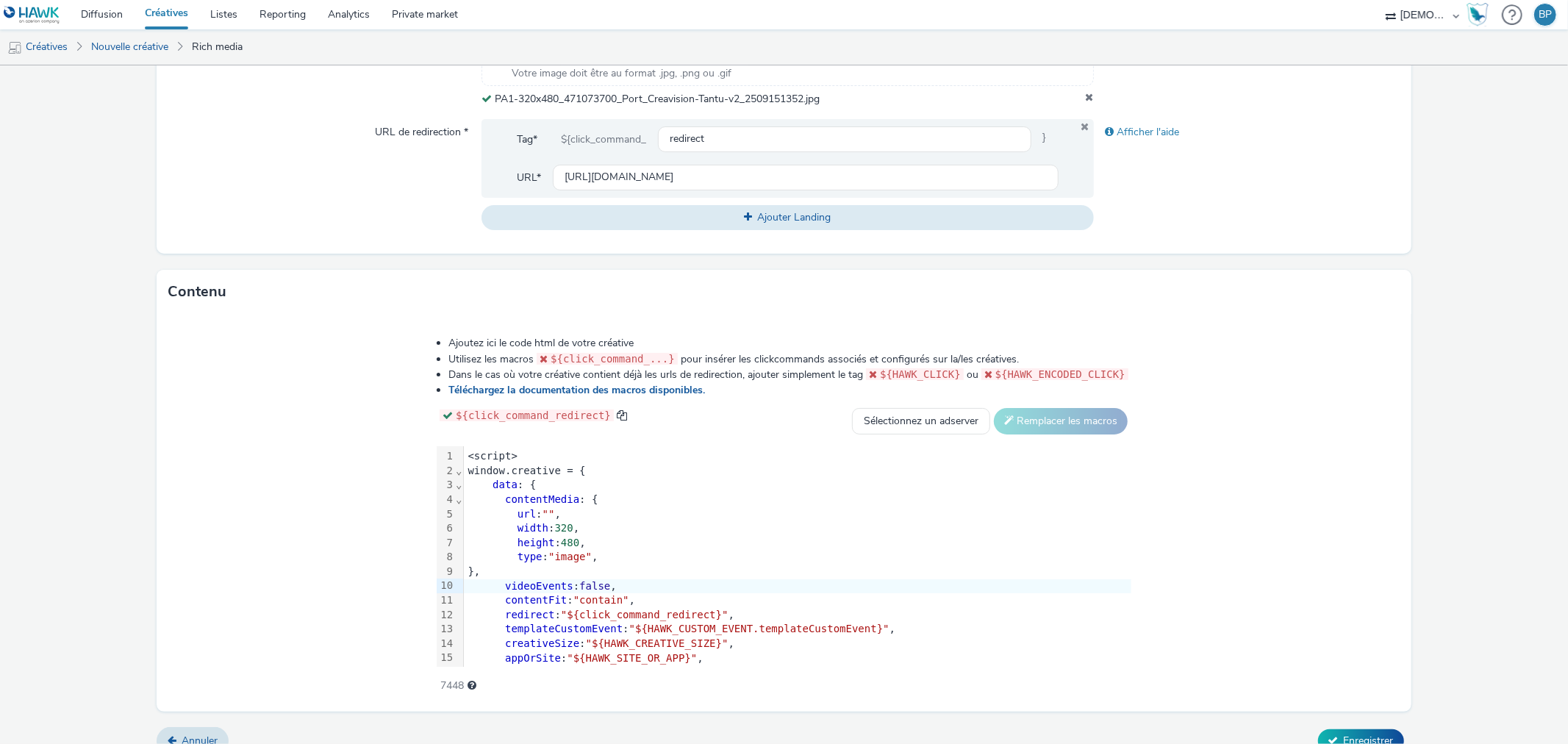
scroll to position [547, 0]
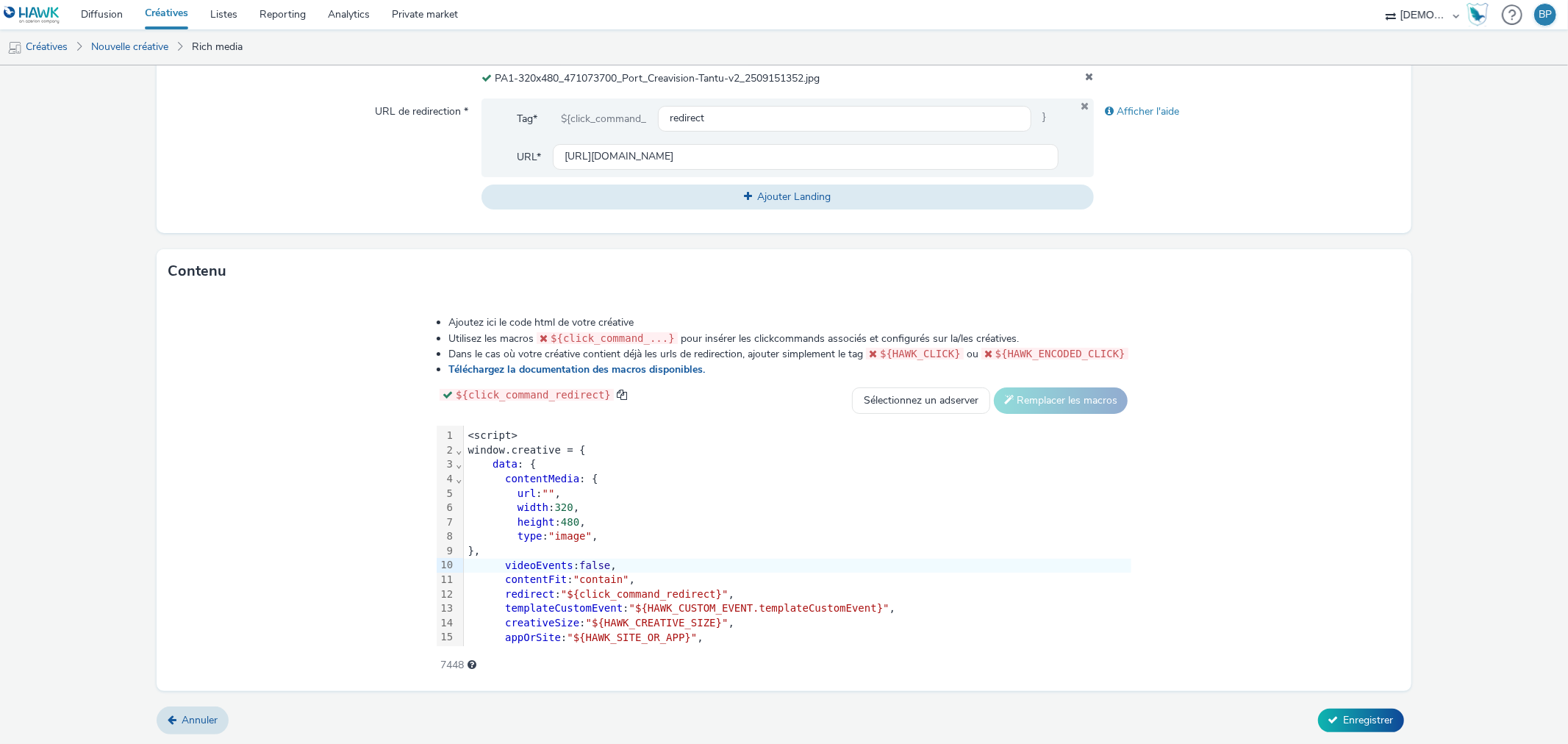
click at [1342, 735] on form "Nouvelle créative Général Annonceur * CREAVISION TANTU Nom * 320x480_tantu 242 …" at bounding box center [784, 131] width 1568 height 1227
click at [1358, 713] on span "Enregistrer" at bounding box center [1369, 721] width 50 height 14
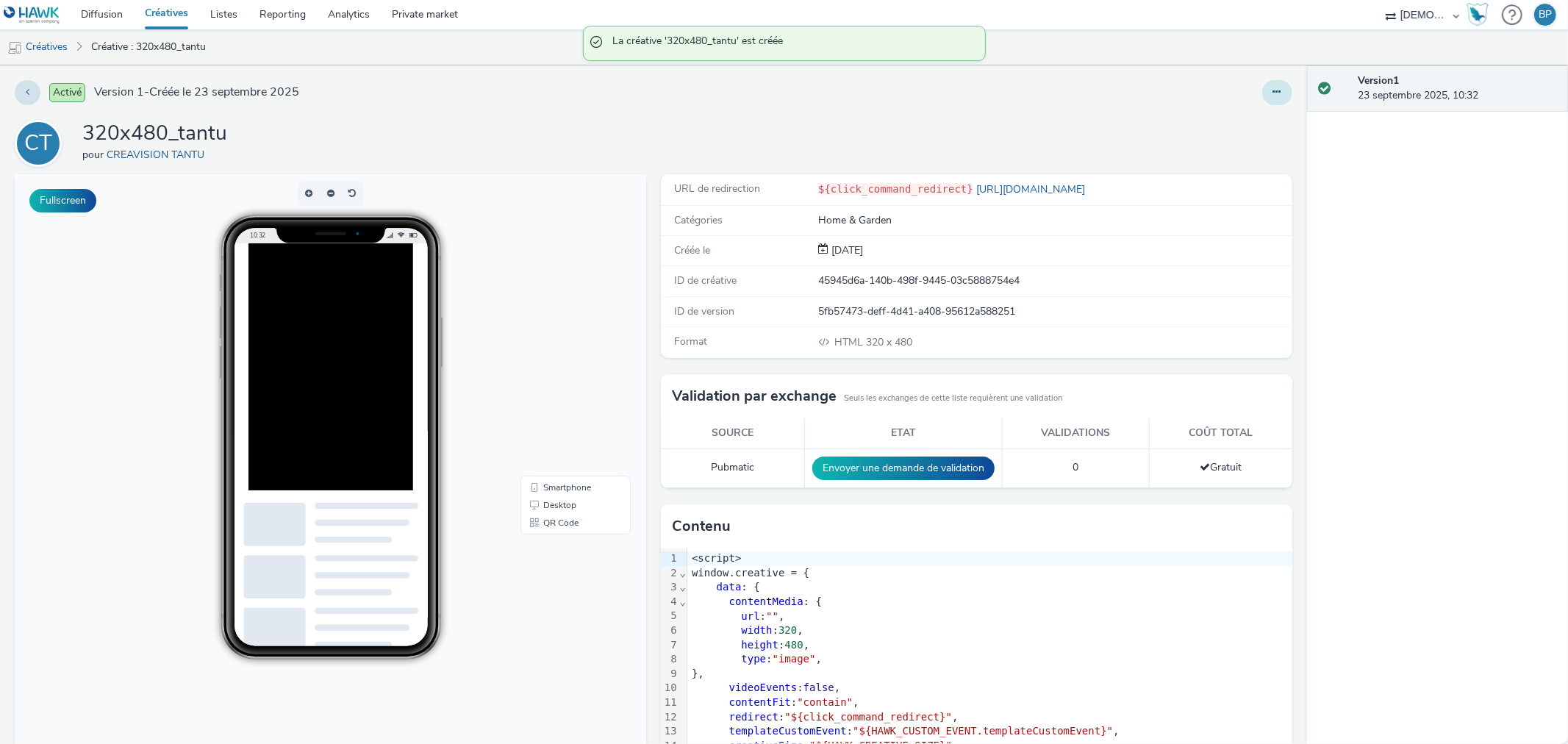
click at [1278, 86] on button at bounding box center [1277, 92] width 30 height 25
click at [1219, 153] on link "Dupliquer" at bounding box center [1237, 152] width 110 height 30
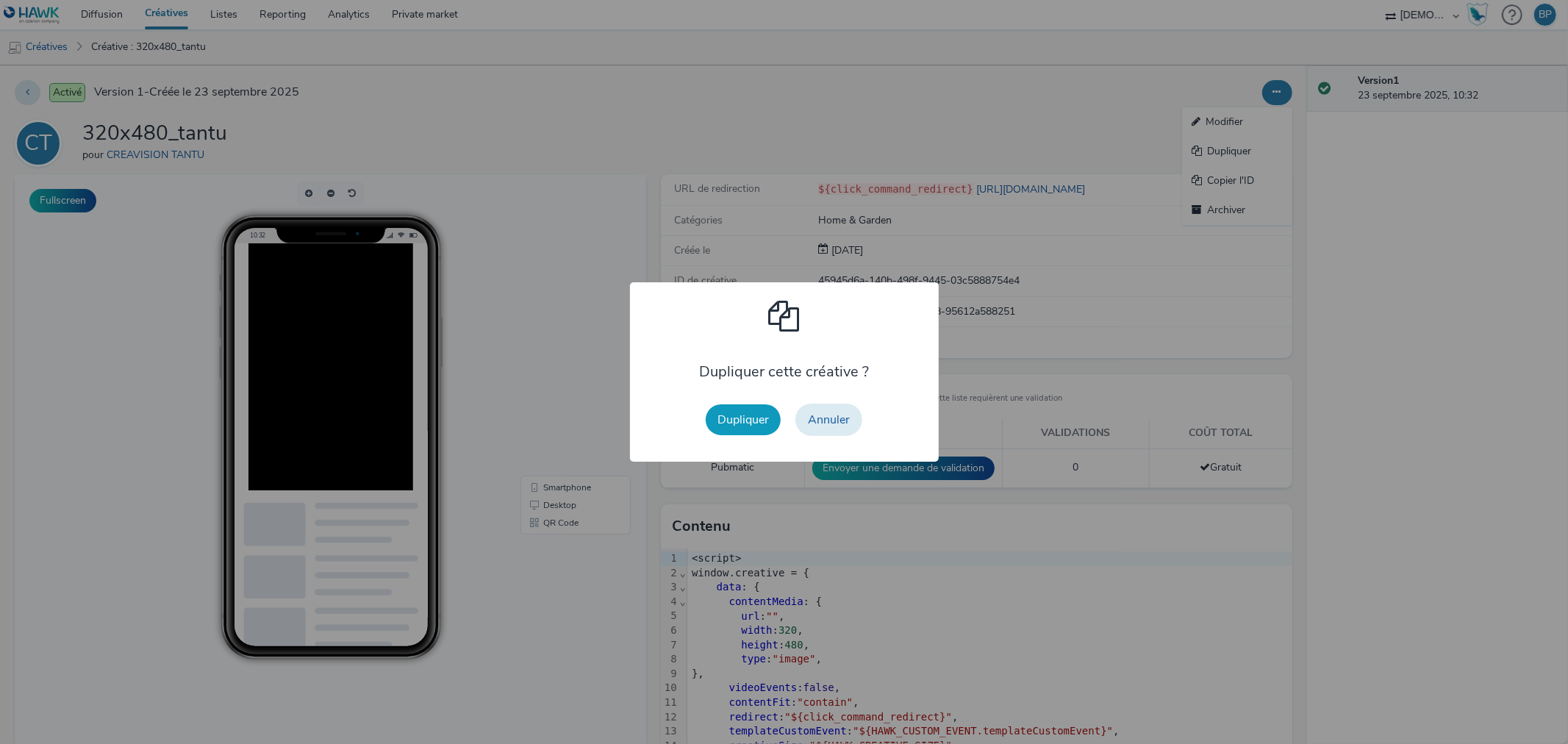
click at [744, 417] on button "Dupliquer" at bounding box center [744, 419] width 75 height 31
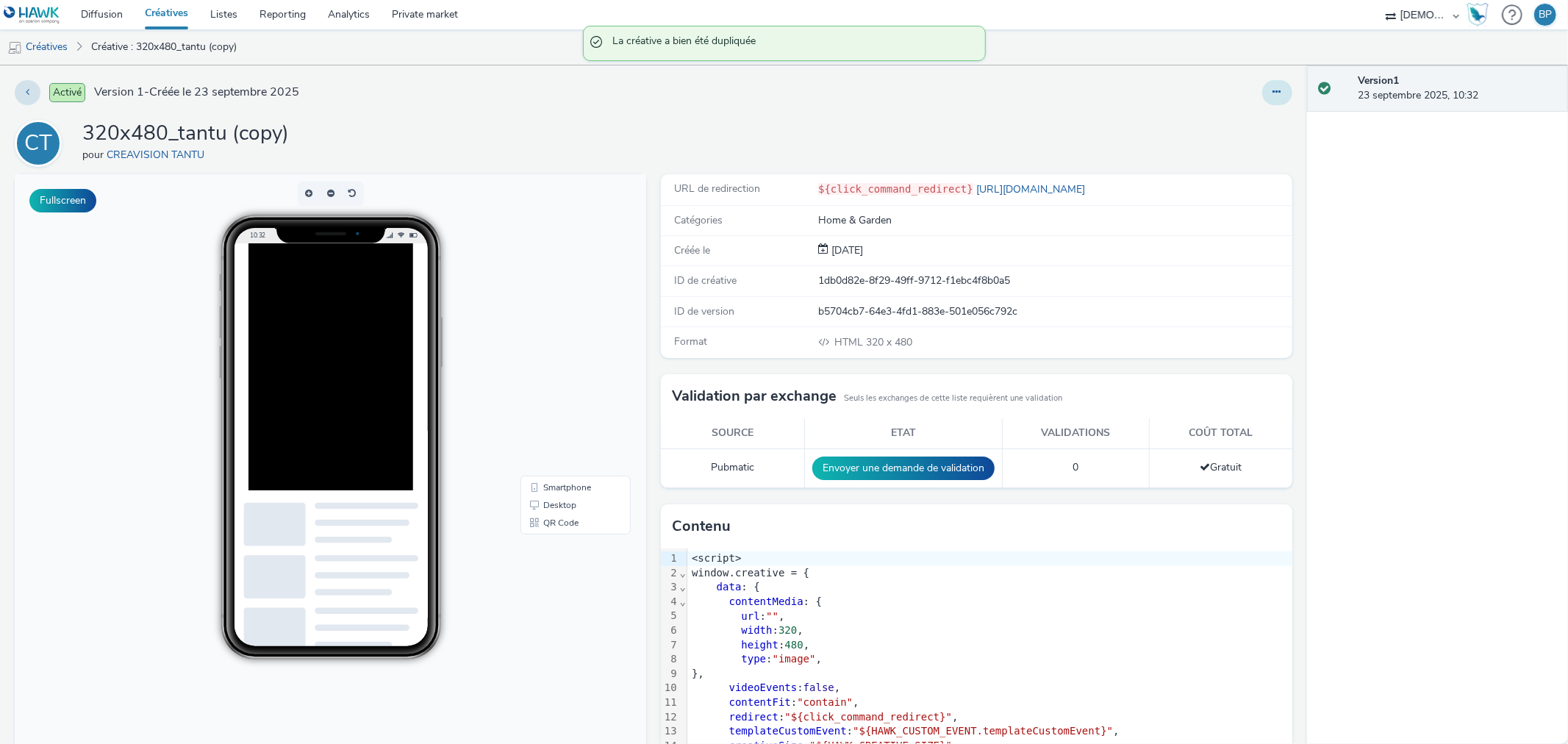
click at [1273, 92] on icon at bounding box center [1277, 92] width 8 height 10
click at [1218, 126] on link "Modifier" at bounding box center [1237, 122] width 110 height 30
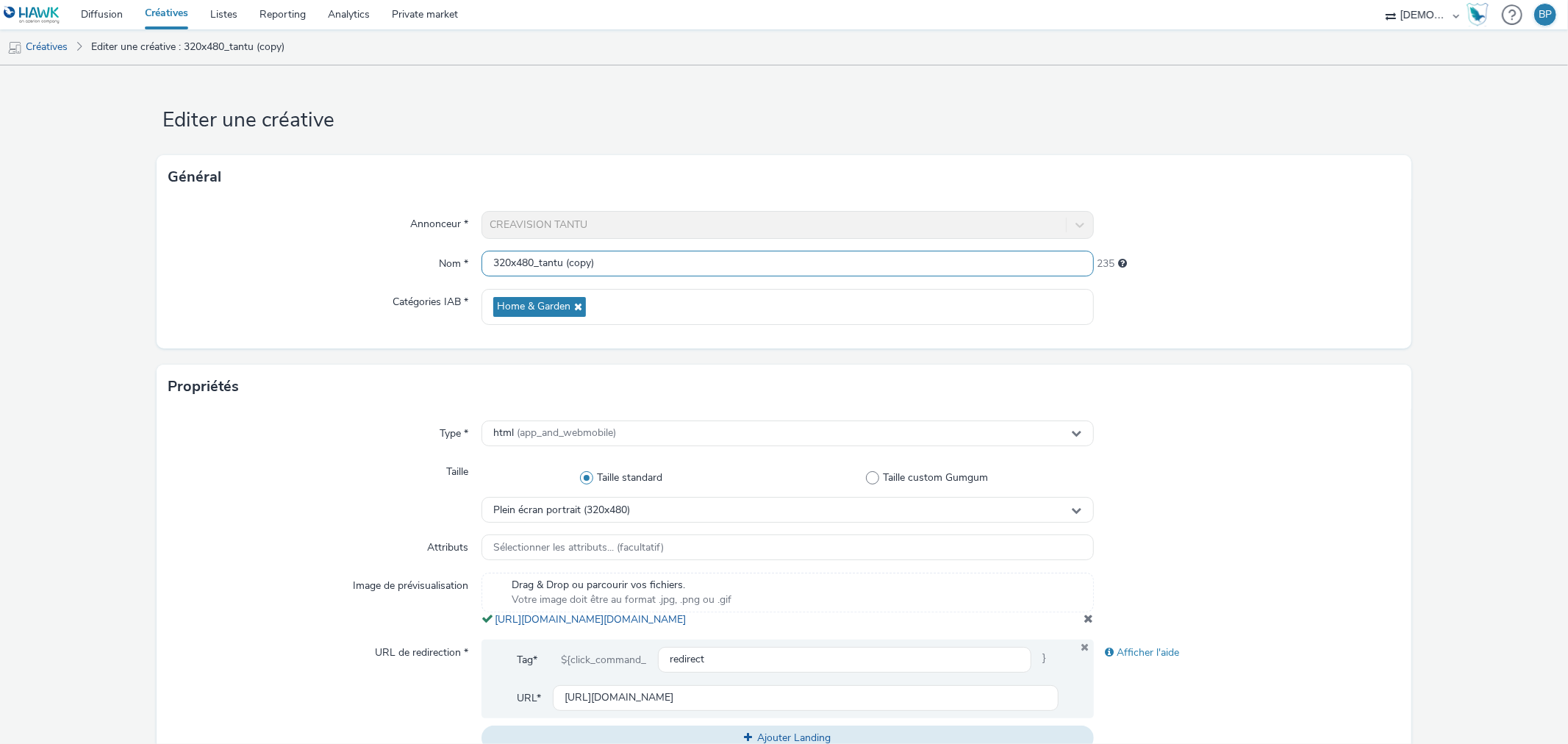
drag, startPoint x: 633, startPoint y: 263, endPoint x: 906, endPoint y: 253, distance: 273.2
click at [780, 263] on input "320x480_tantu (copy)" at bounding box center [788, 264] width 612 height 26
click at [561, 264] on input "320x480_tantu" at bounding box center [788, 264] width 612 height 26
drag, startPoint x: 572, startPoint y: 262, endPoint x: 601, endPoint y: 272, distance: 30.7
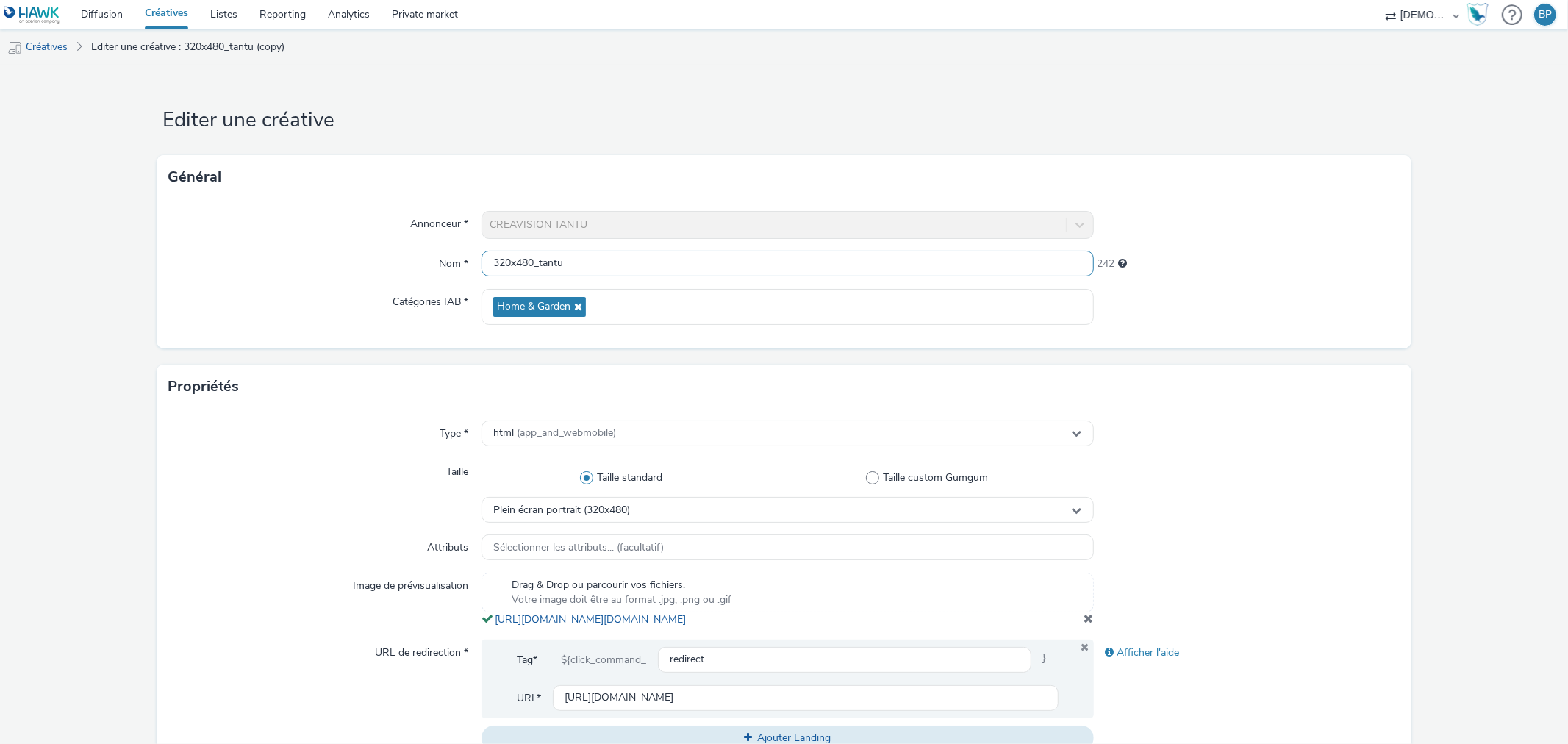
click at [572, 263] on input "320x480_tantu" at bounding box center [788, 264] width 612 height 26
click at [564, 264] on input "320x480_tantu" at bounding box center [788, 264] width 612 height 26
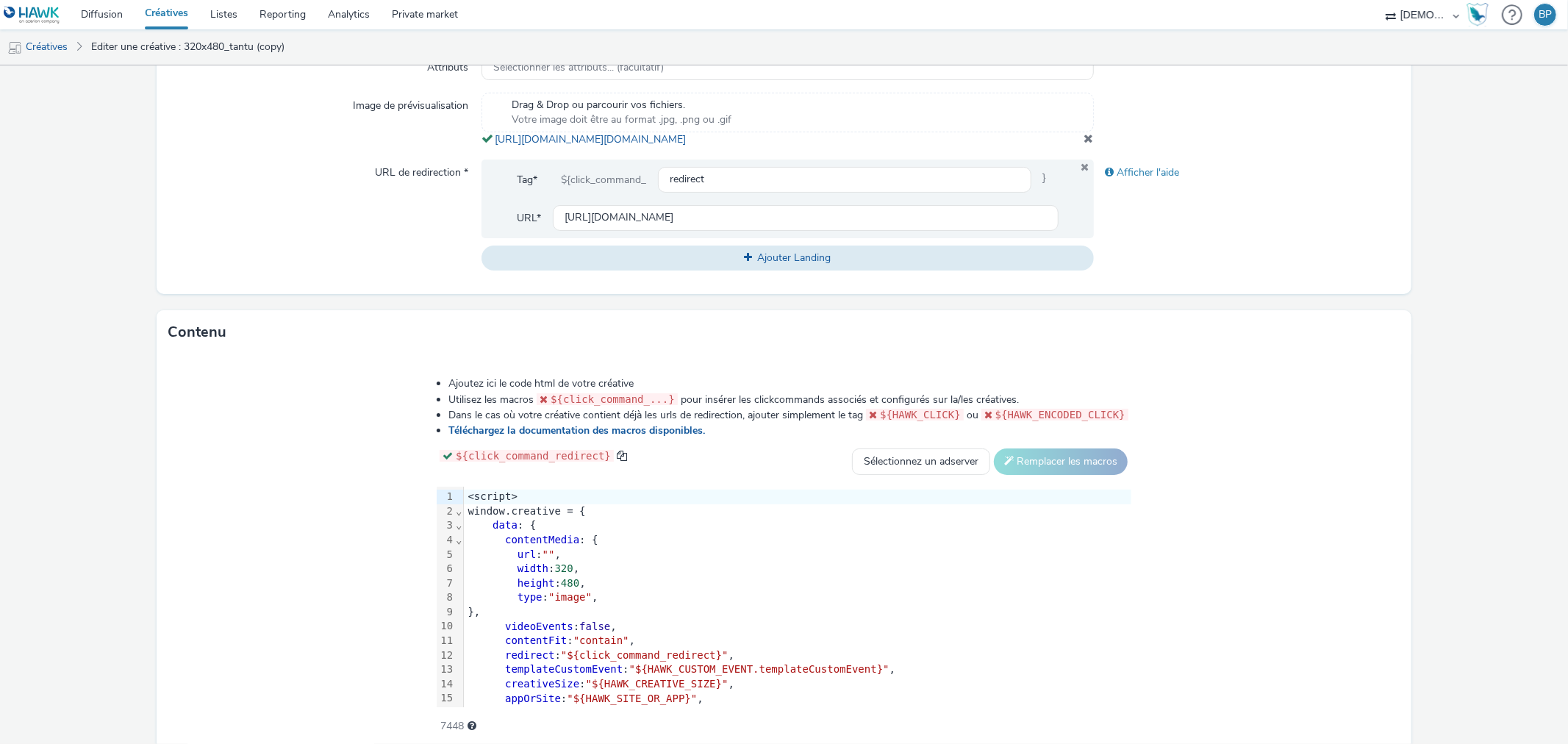
scroll to position [556, 0]
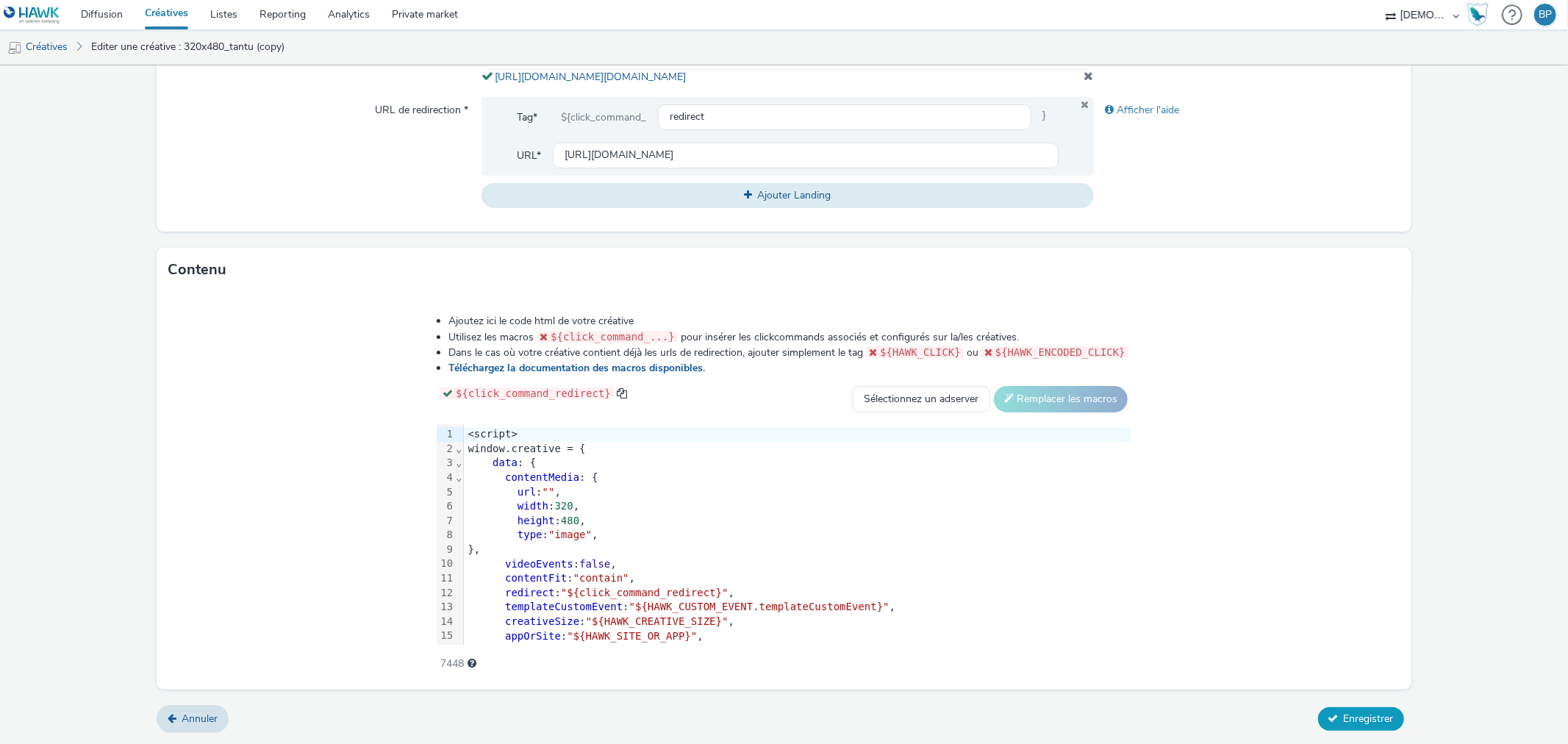
type input "320x480_creavision"
click at [1370, 731] on button "Enregistrer" at bounding box center [1362, 719] width 86 height 23
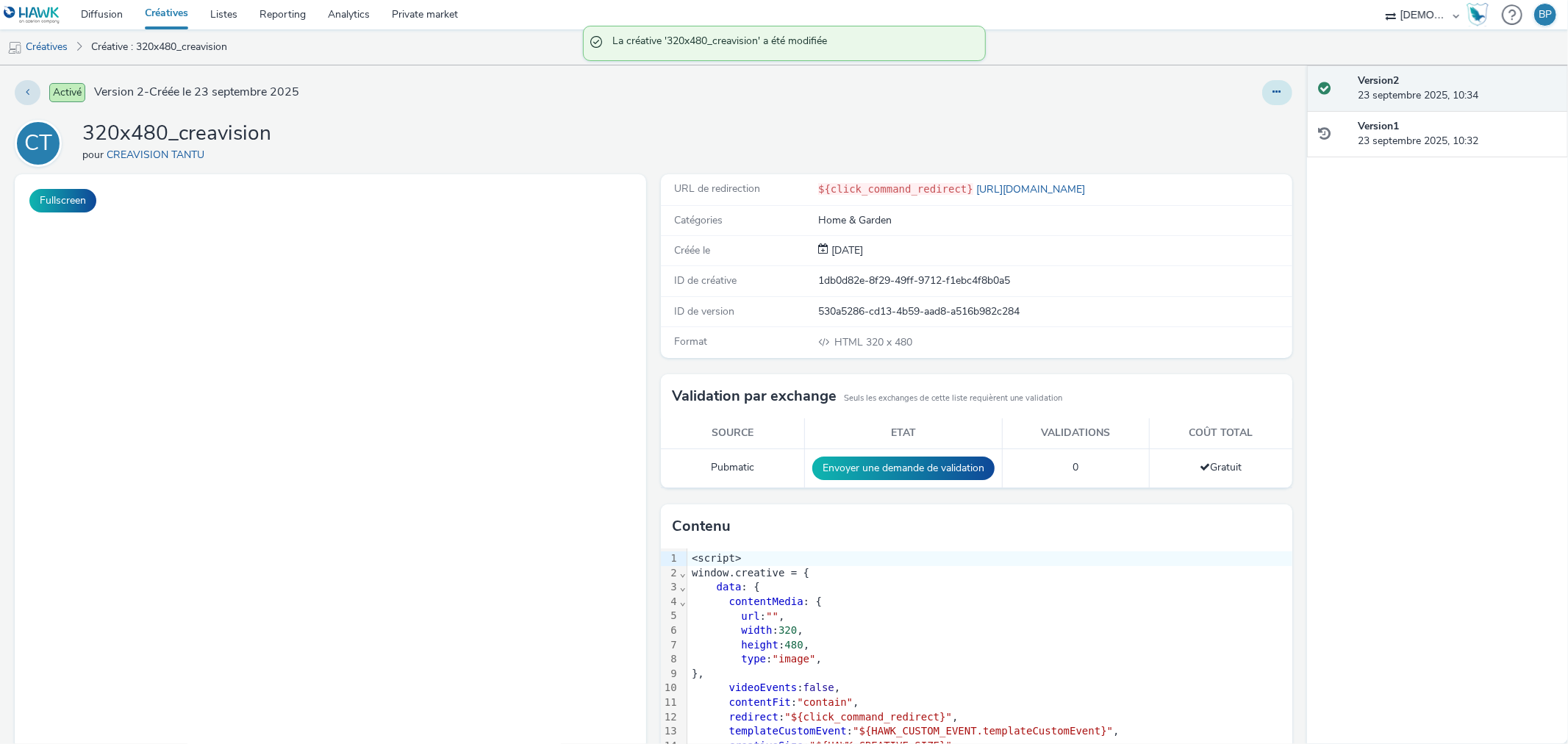
click at [1273, 91] on icon at bounding box center [1277, 92] width 8 height 10
click at [1193, 128] on link "Modifier" at bounding box center [1237, 122] width 110 height 30
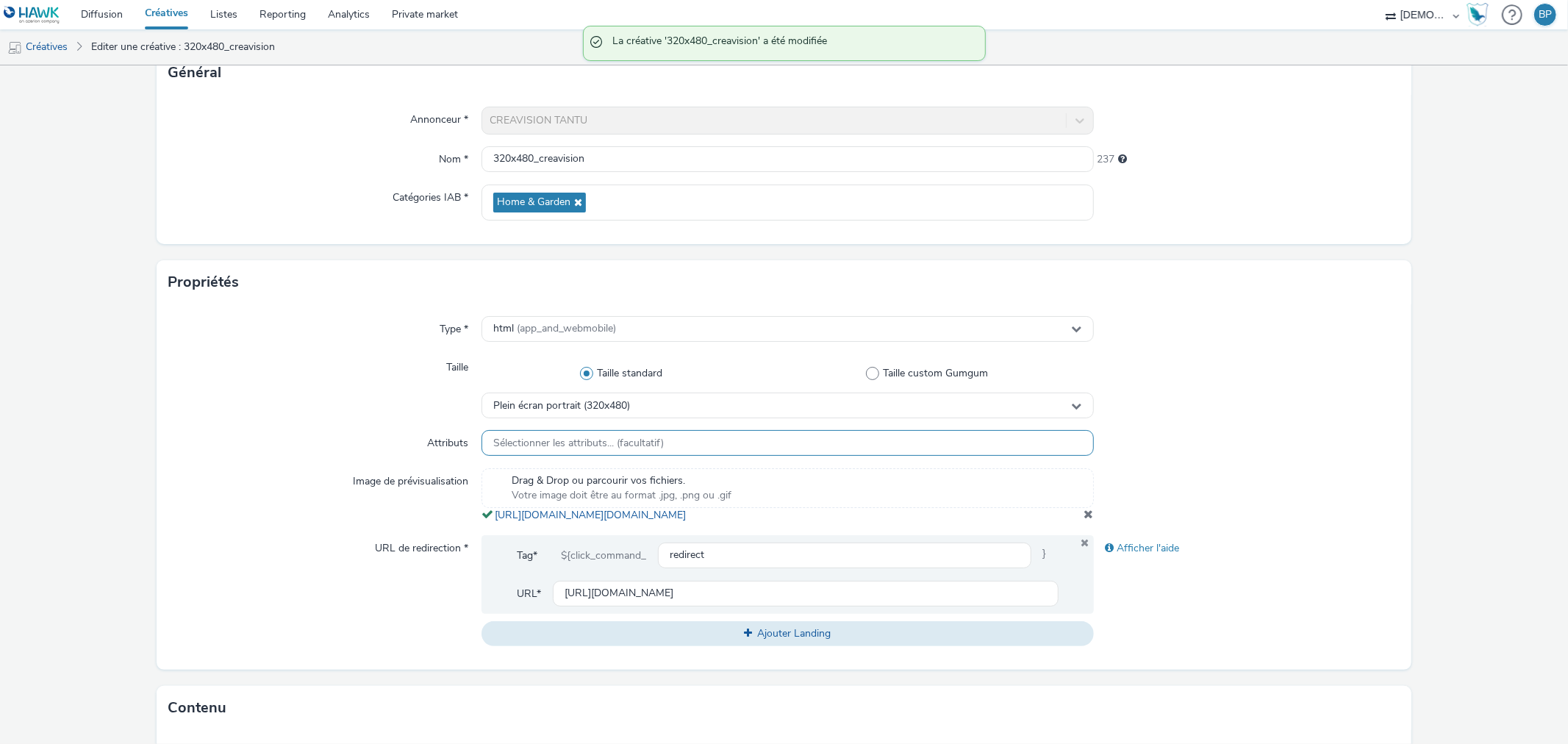
scroll to position [326, 0]
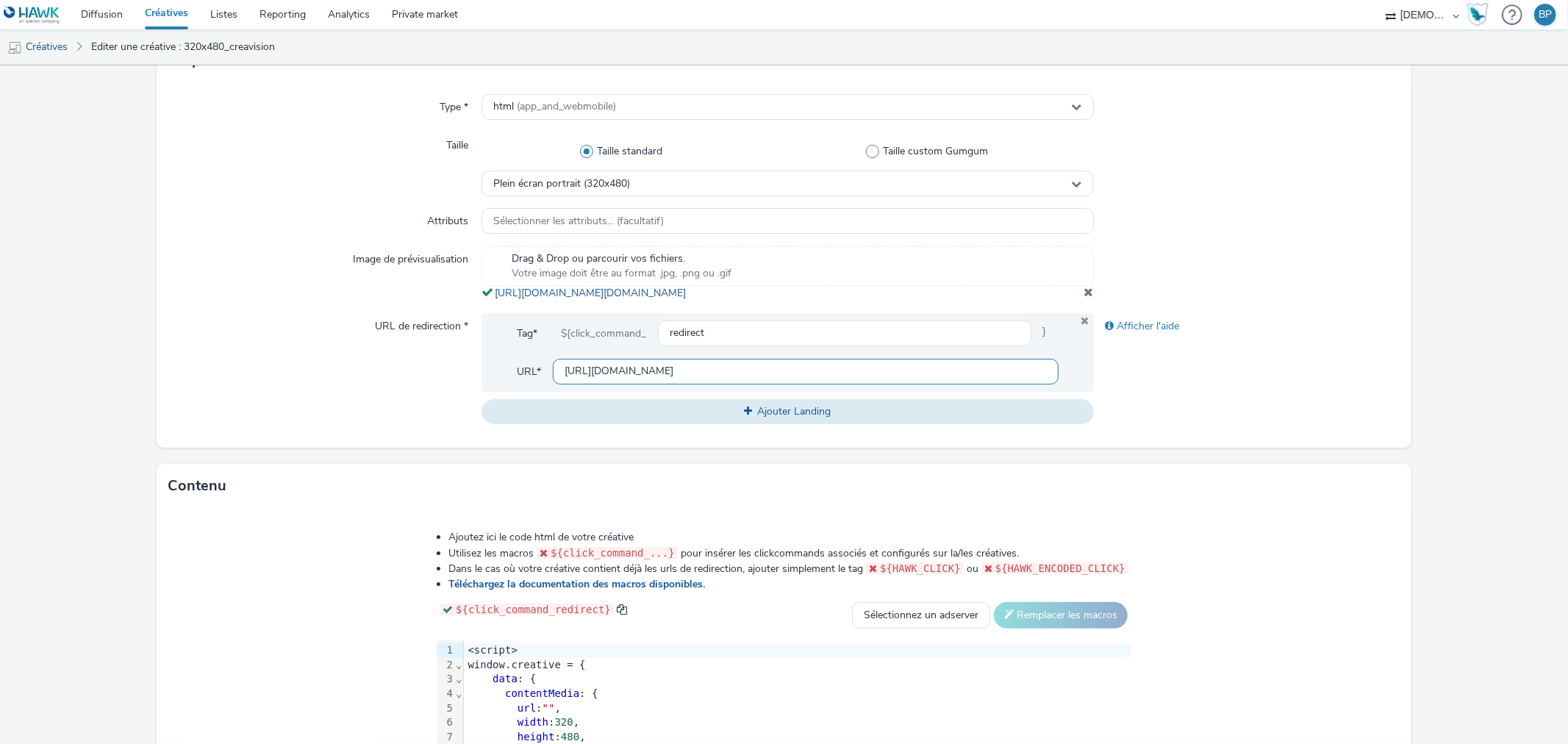
click at [615, 385] on input "[URL][DOMAIN_NAME]" at bounding box center [806, 372] width 505 height 26
paste input "://creavision-aluminium"
type input "[URL][DOMAIN_NAME]"
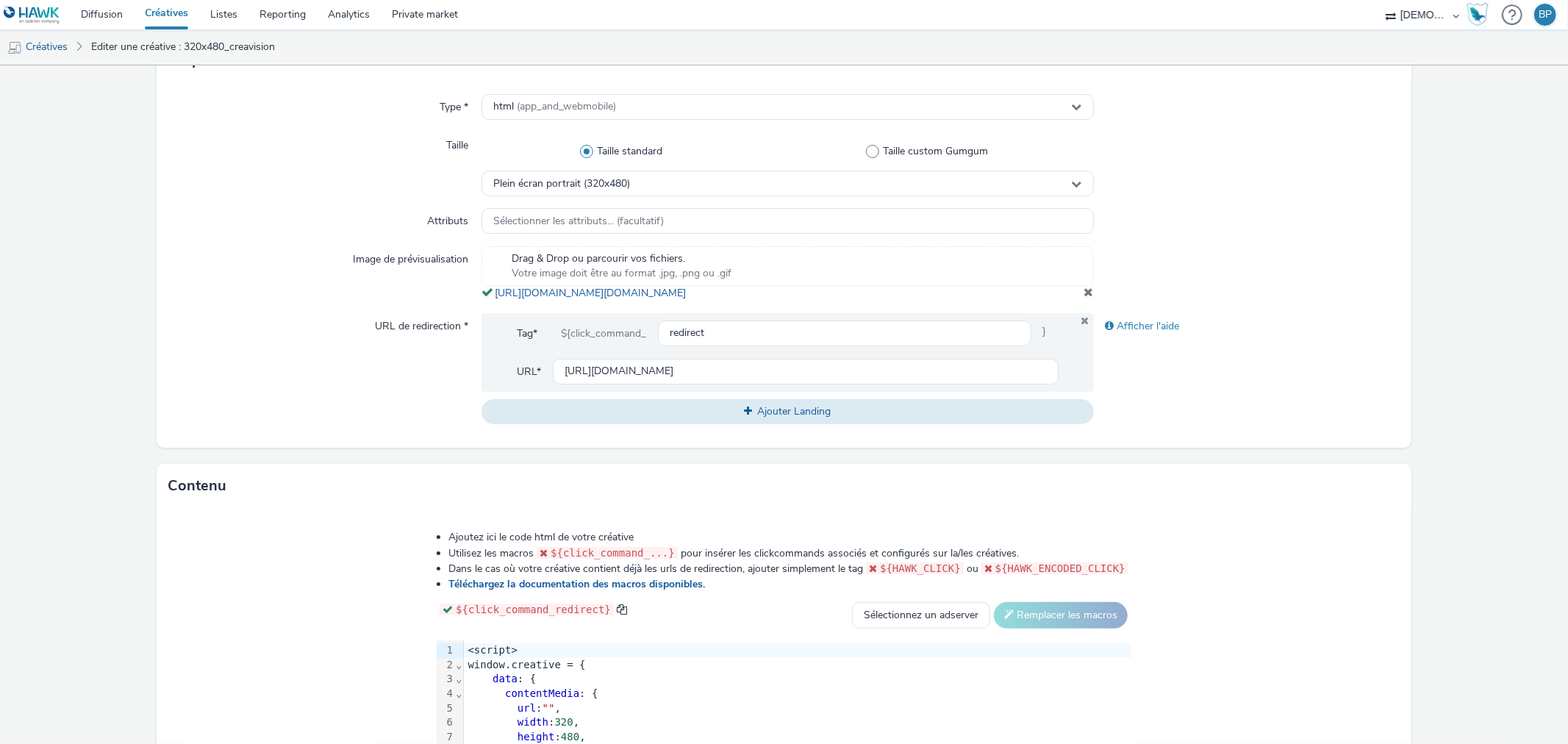
click at [1433, 444] on form "Editer une créative Général Annonceur * CREAVISION TANTU Nom * 320x480_creavisi…" at bounding box center [784, 350] width 1568 height 1222
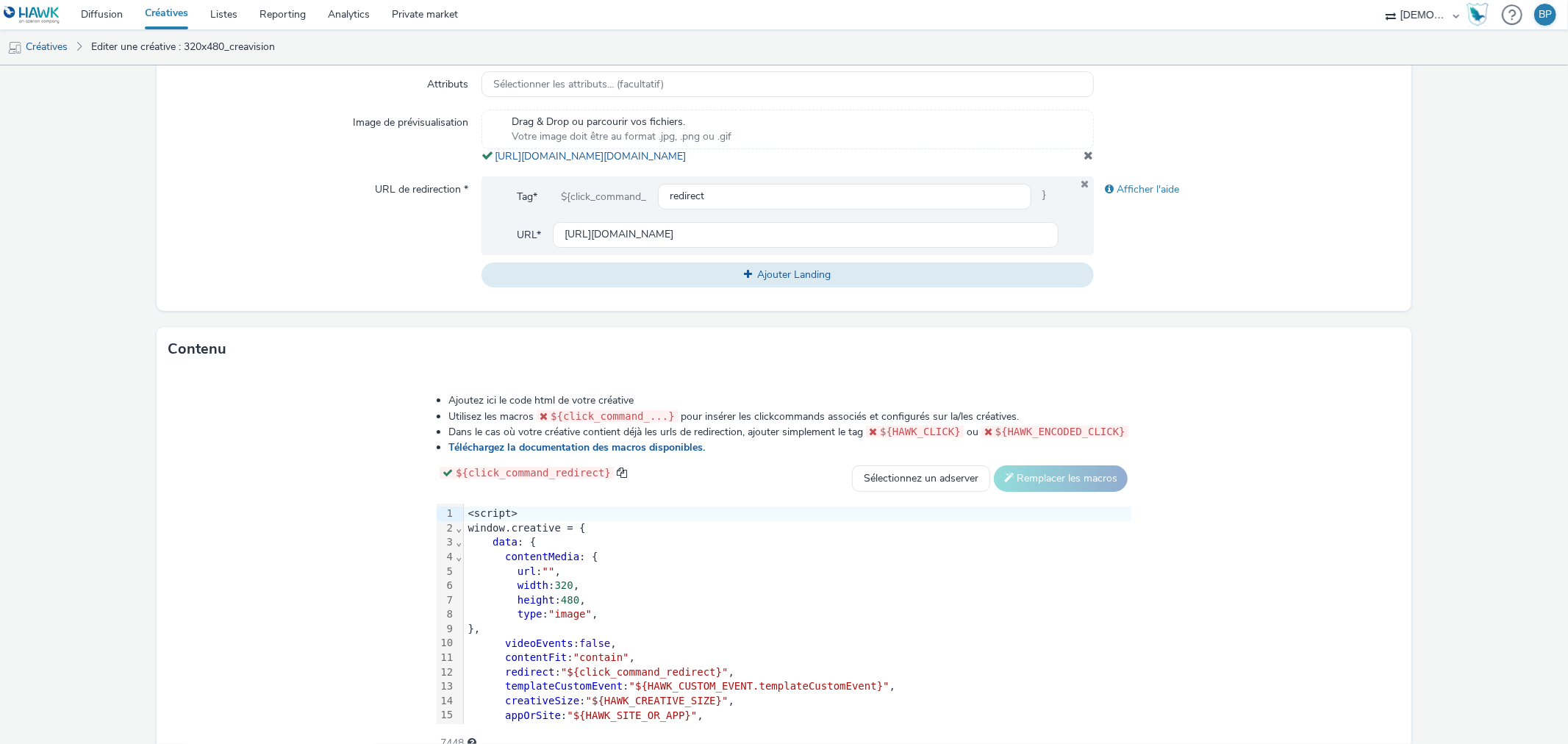
scroll to position [556, 0]
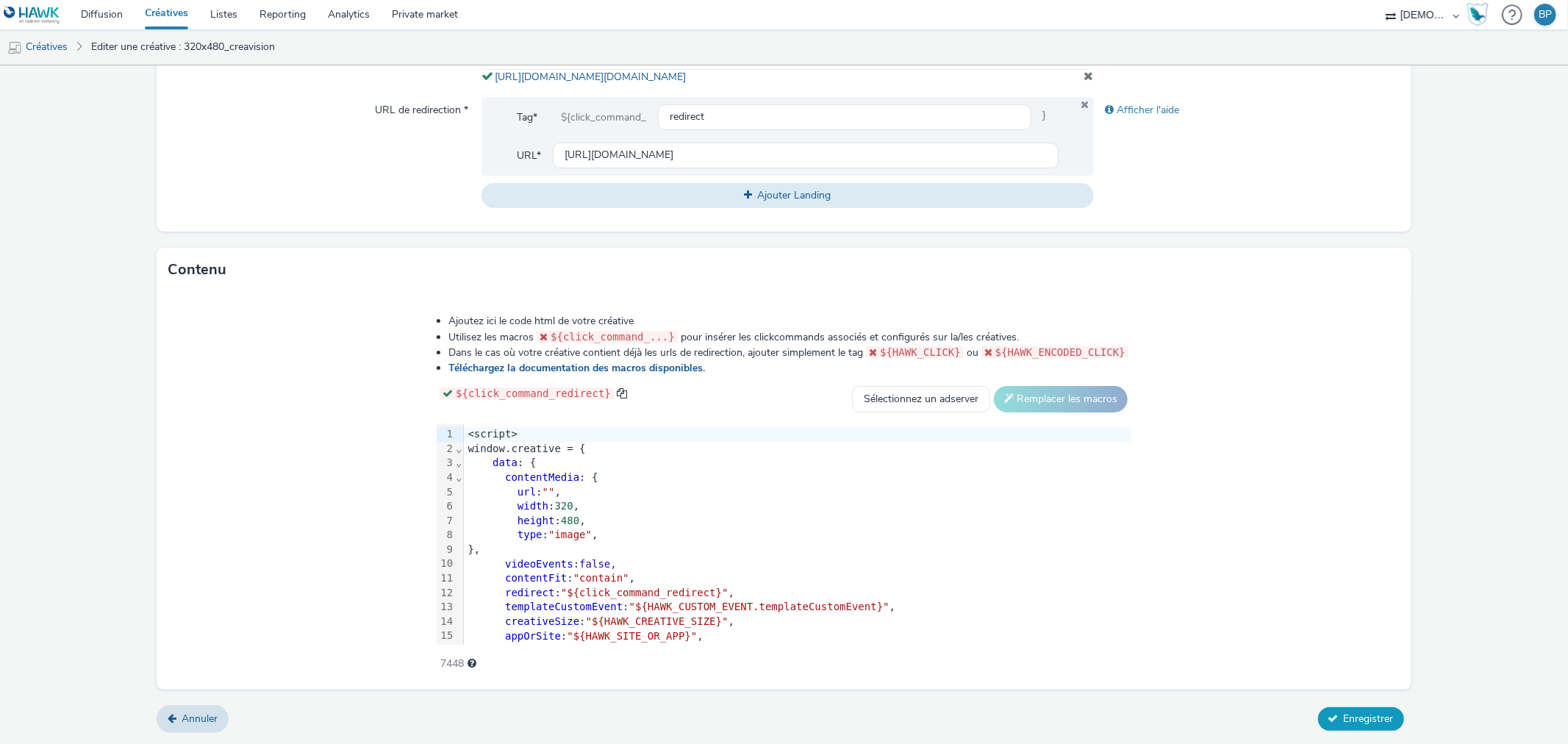
click at [1369, 719] on span "Enregistrer" at bounding box center [1369, 719] width 50 height 14
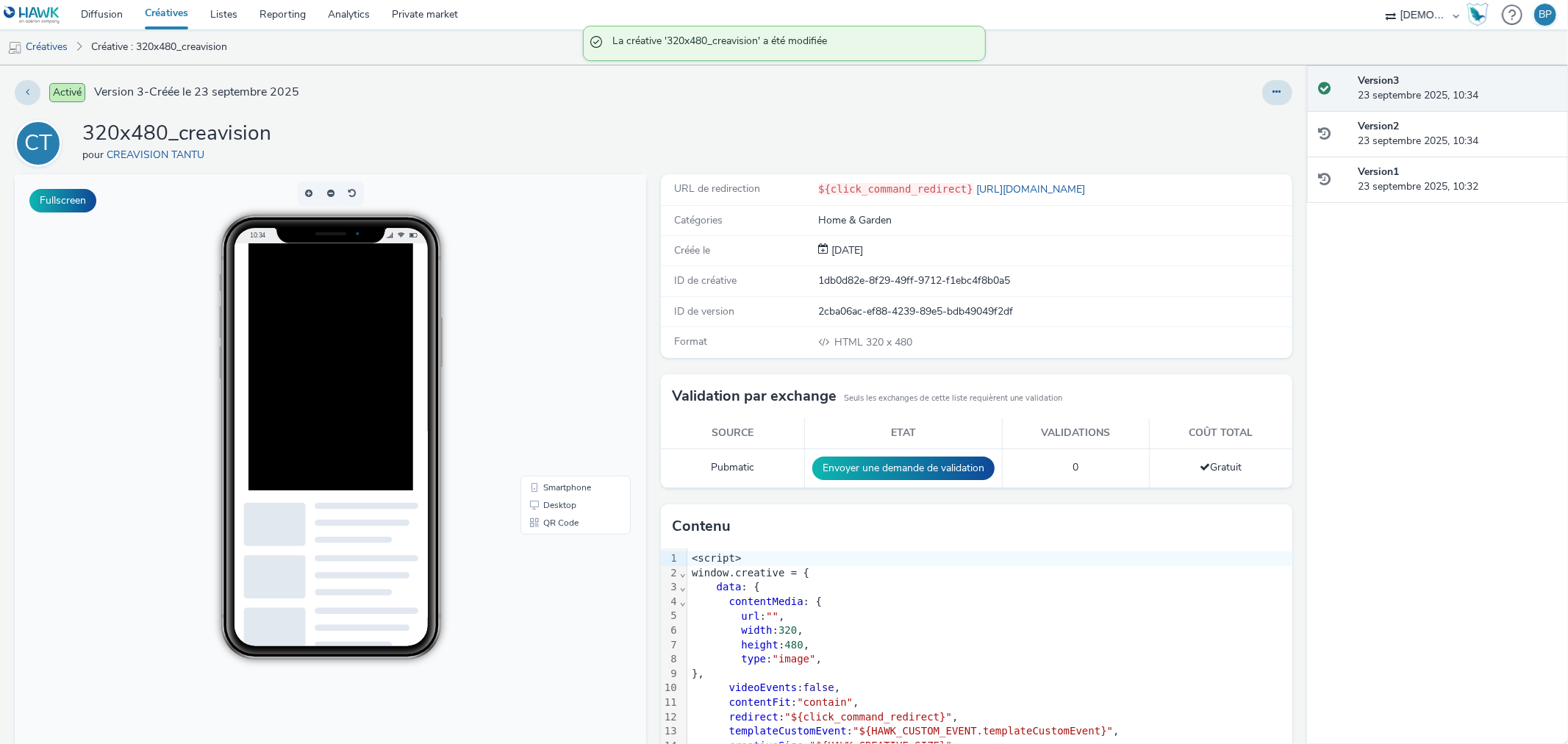
click at [533, 115] on div "Activé Version 3 - Créée le 23 septembre 2025 CT 320x480_creavision pour CREAVI…" at bounding box center [654, 405] width 1308 height 679
drag, startPoint x: 1267, startPoint y: 83, endPoint x: 1265, endPoint y: 96, distance: 13.2
click at [1267, 84] on button at bounding box center [1277, 92] width 30 height 25
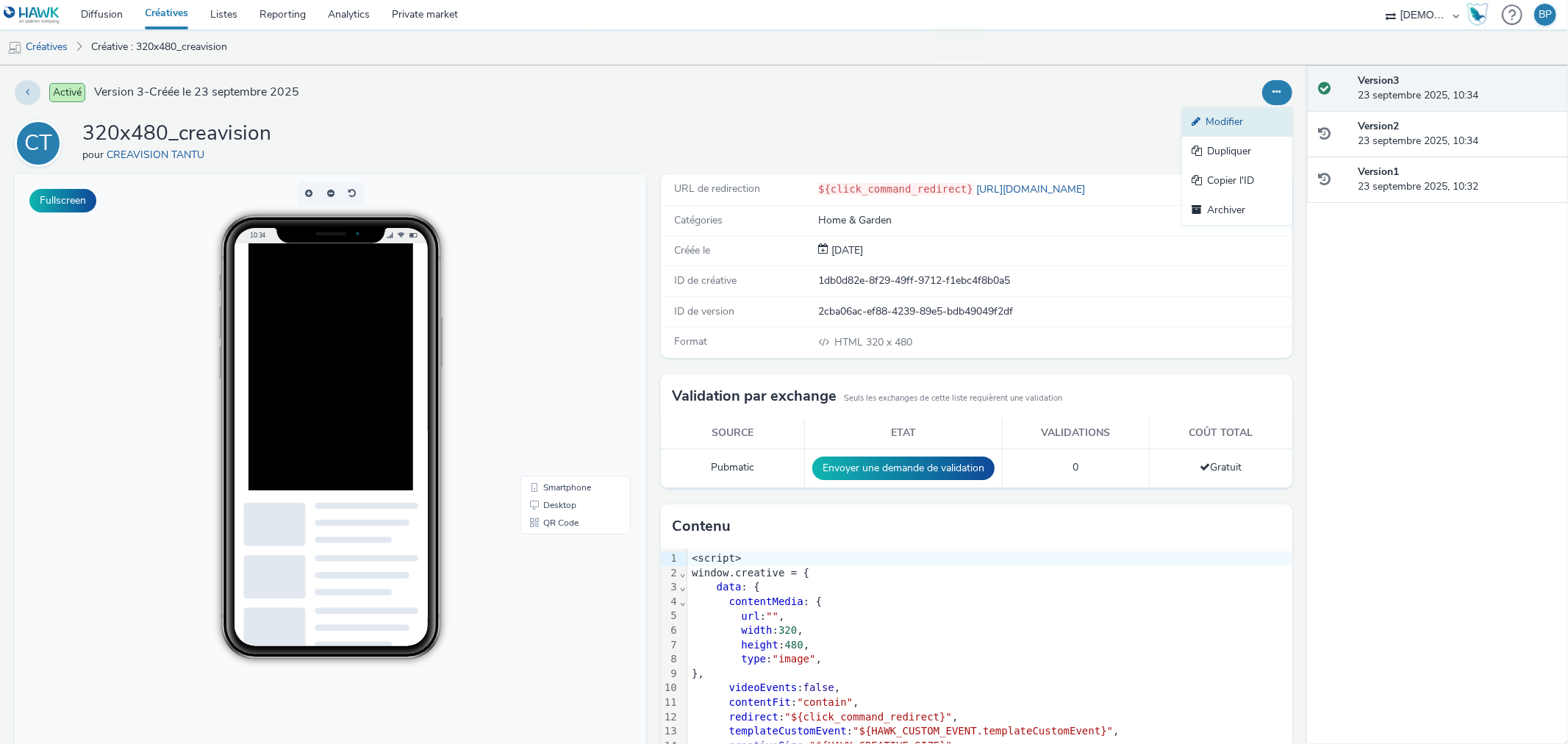
click at [1225, 126] on link "Modifier" at bounding box center [1237, 122] width 110 height 30
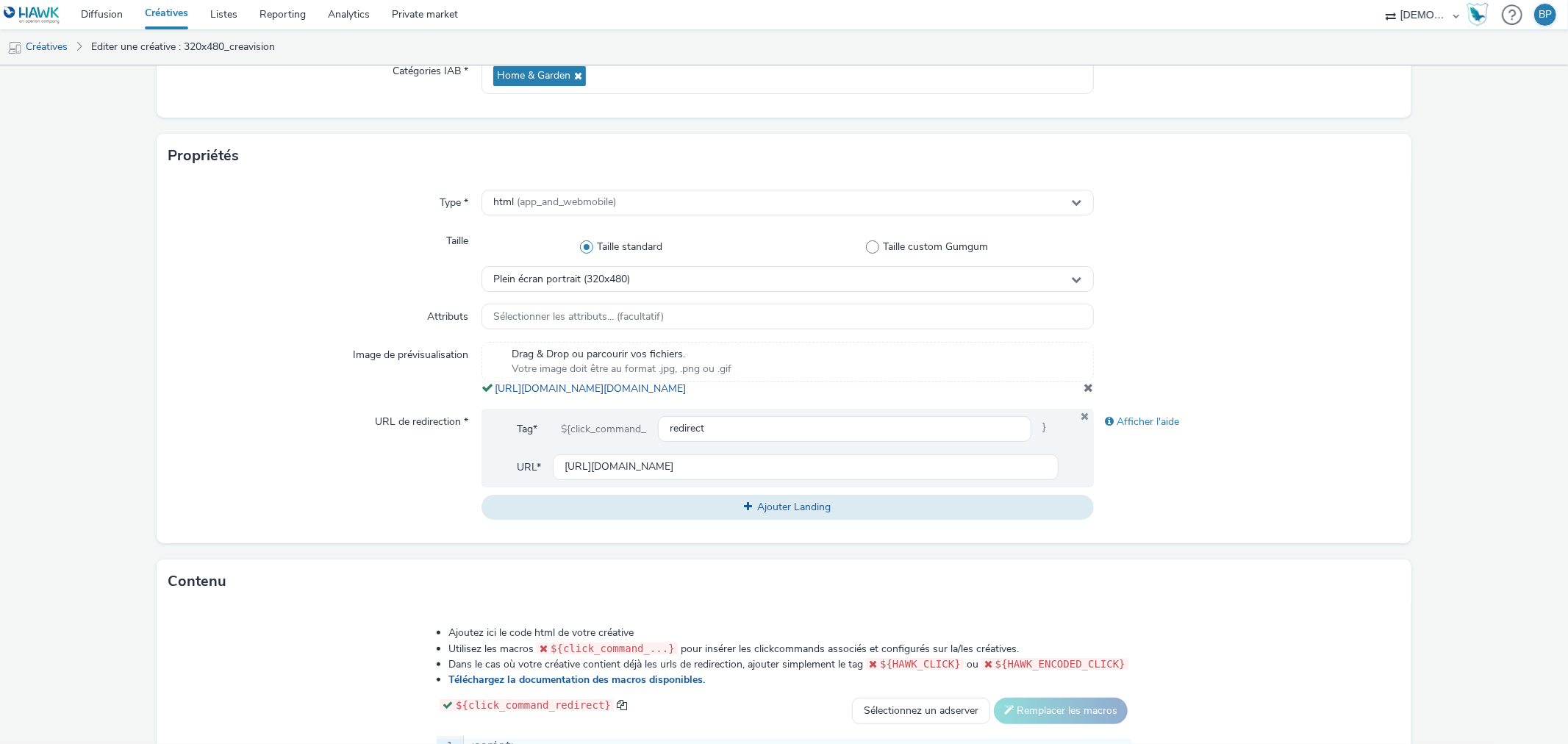
scroll to position [408, 0]
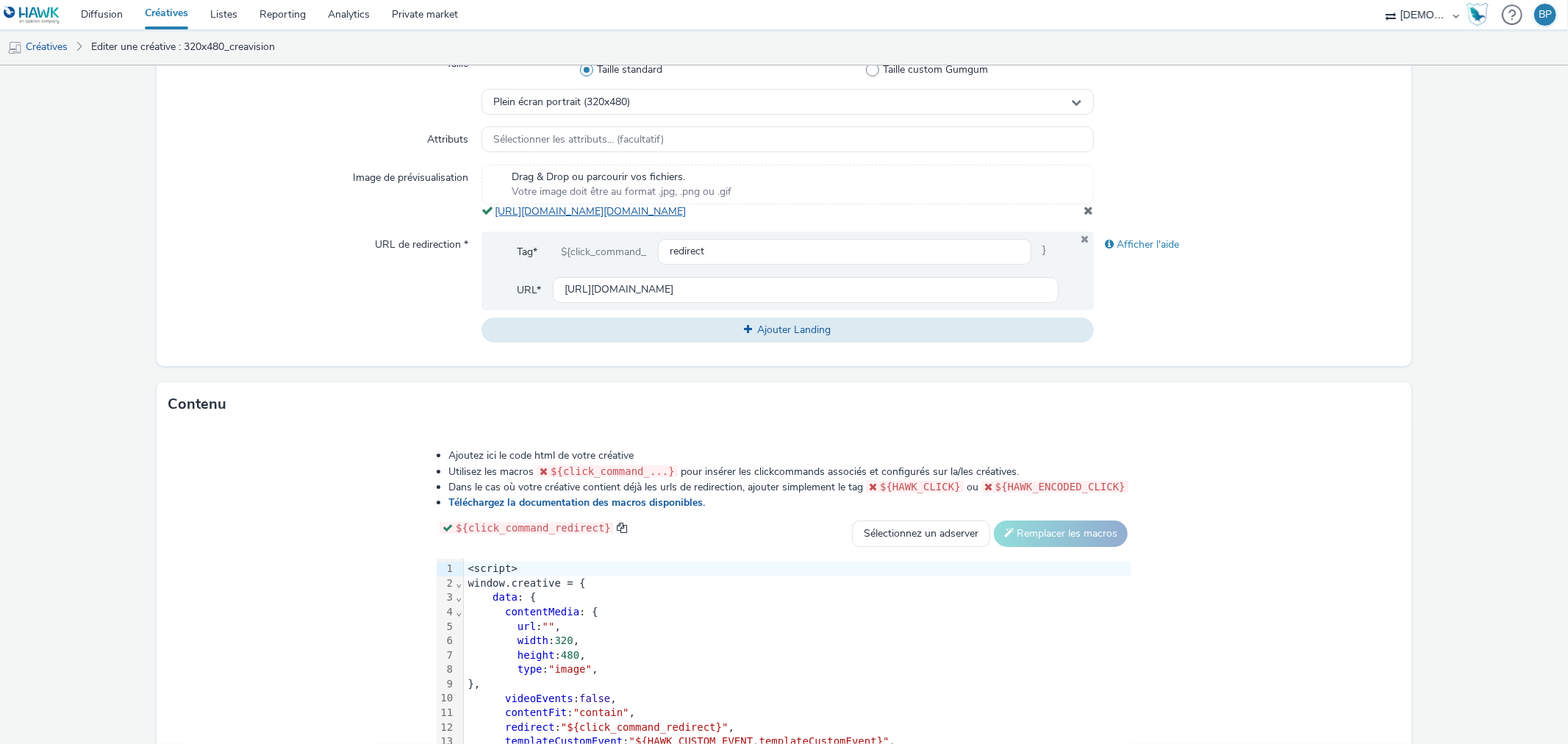
copy link "[URL][DOMAIN_NAME][DOMAIN_NAME]"
drag, startPoint x: 827, startPoint y: 225, endPoint x: 493, endPoint y: 210, distance: 334.3
click at [493, 210] on div "Drag & Drop ou parcourir vos fichiers. Votre image doit être au format .jpg, .p…" at bounding box center [788, 192] width 612 height 55
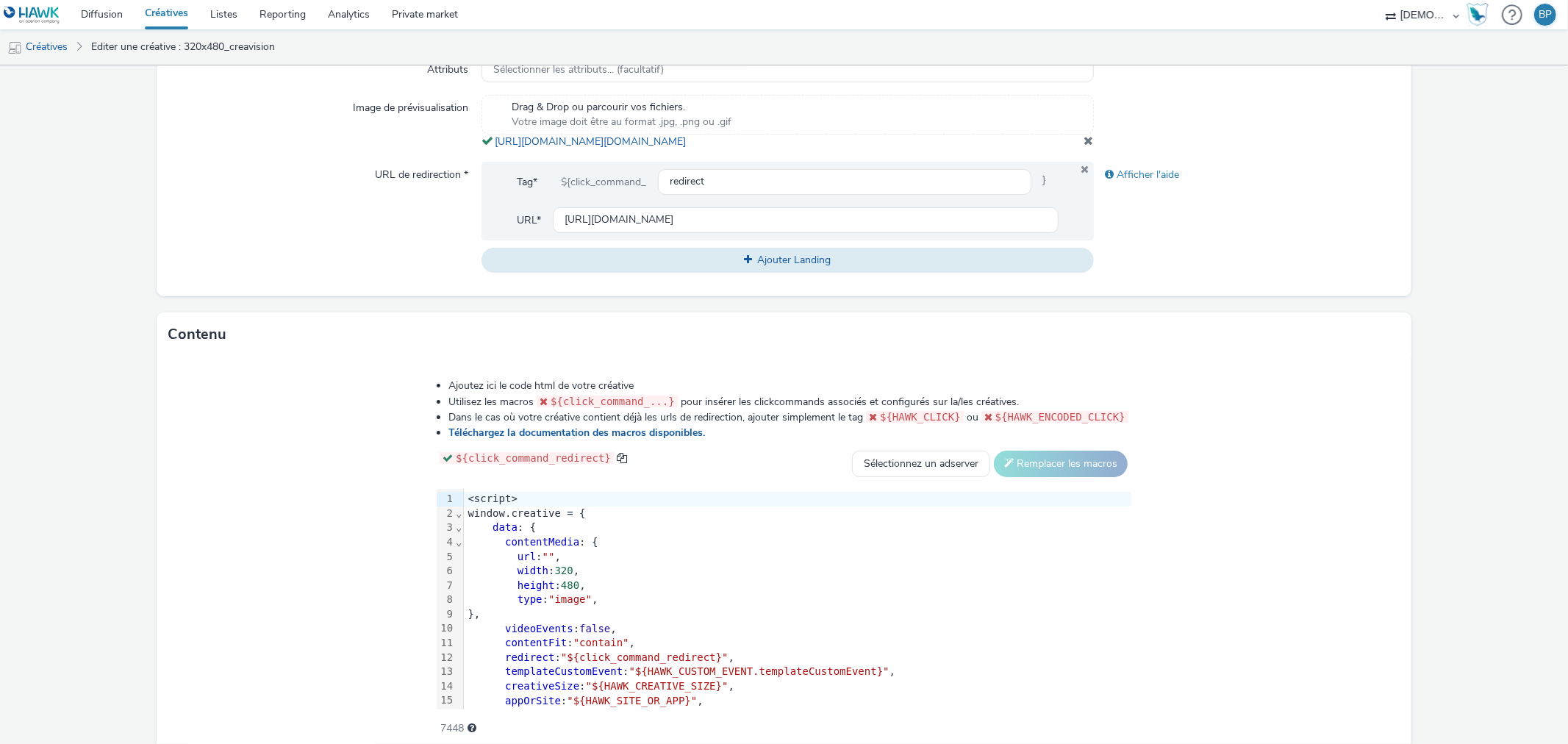
scroll to position [556, 0]
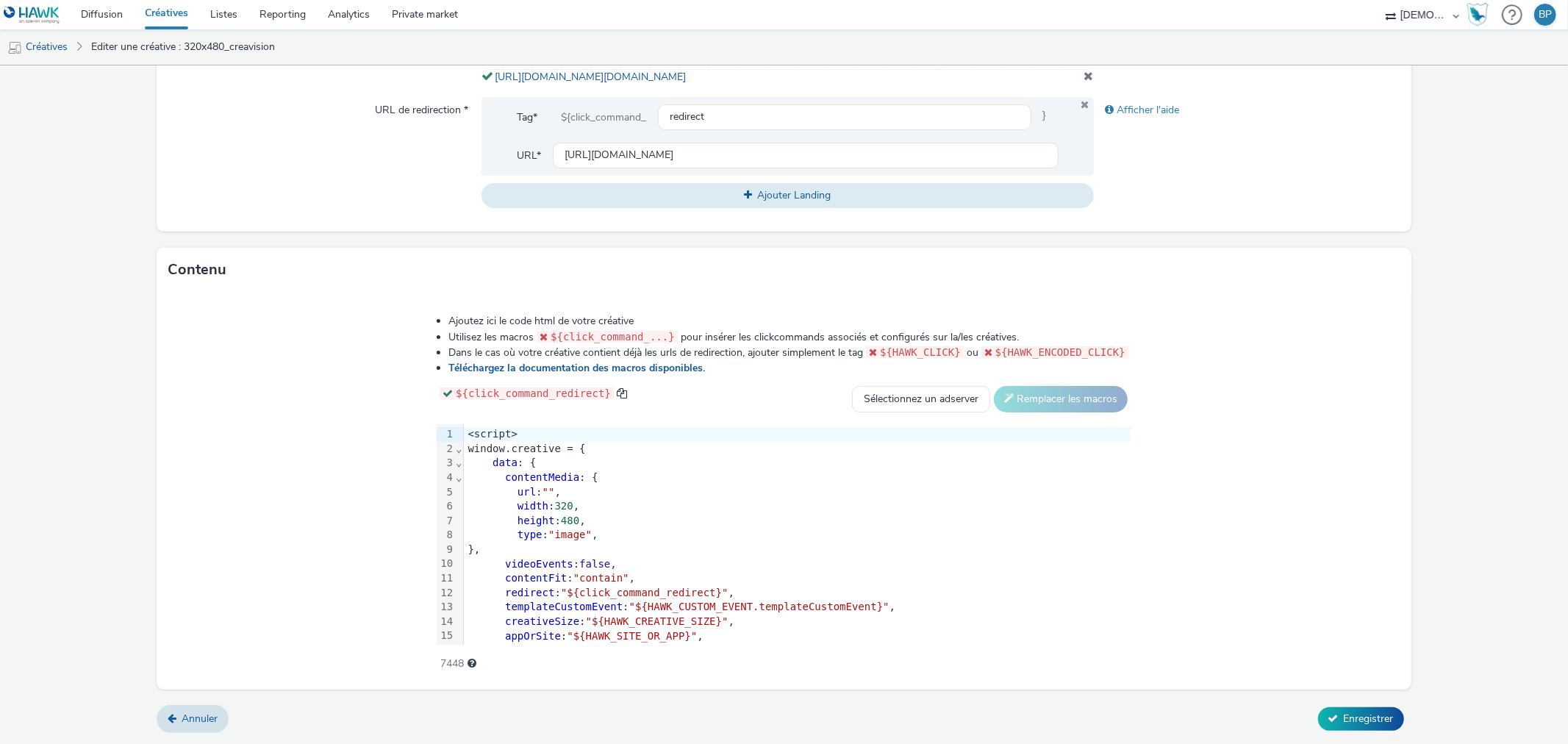
click at [549, 487] on span """" at bounding box center [549, 491] width 13 height 12
click at [1346, 731] on div "Annuler Enregistrer" at bounding box center [784, 720] width 1254 height 27
click at [1348, 724] on span "Enregistrer" at bounding box center [1369, 719] width 50 height 14
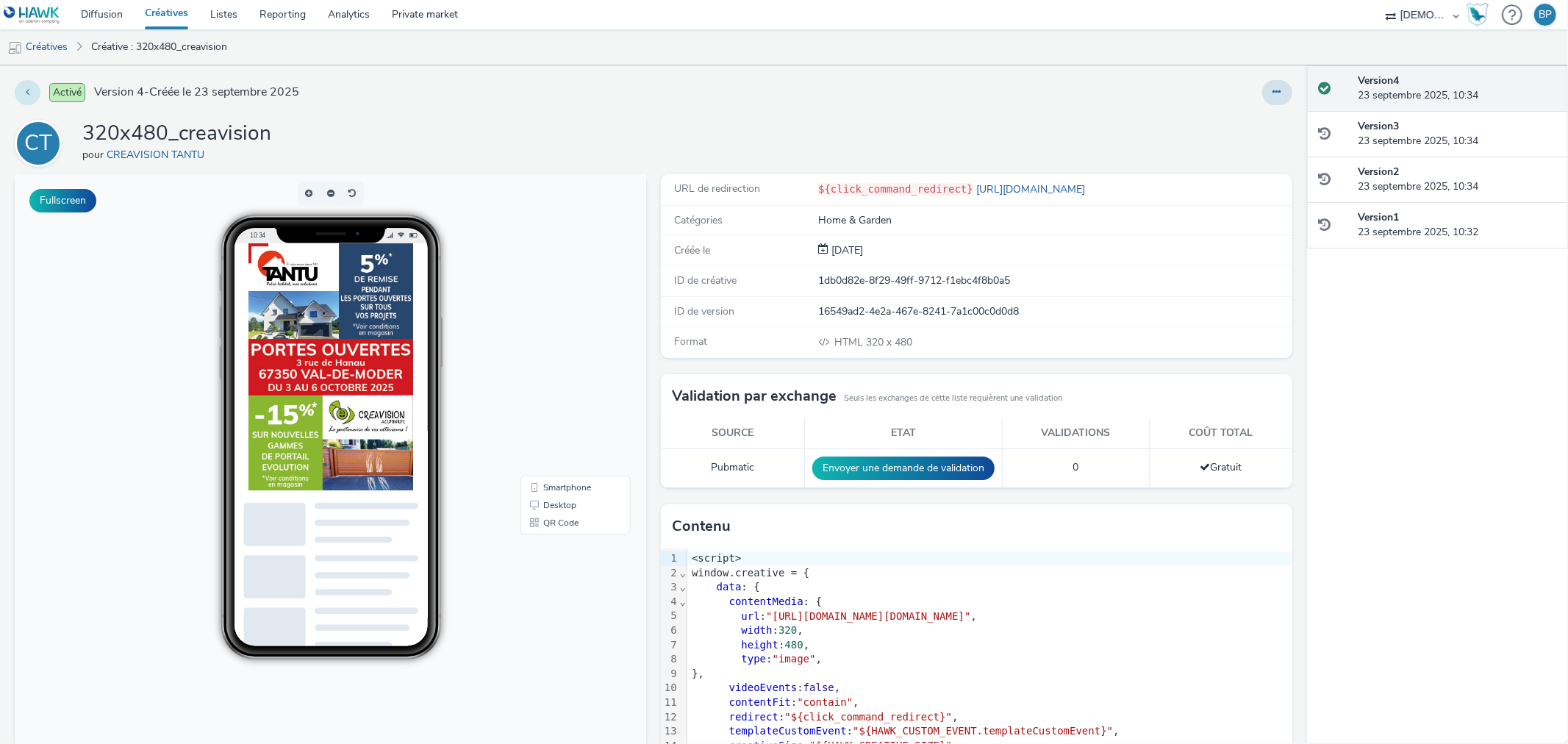
click at [20, 92] on button at bounding box center [27, 92] width 26 height 25
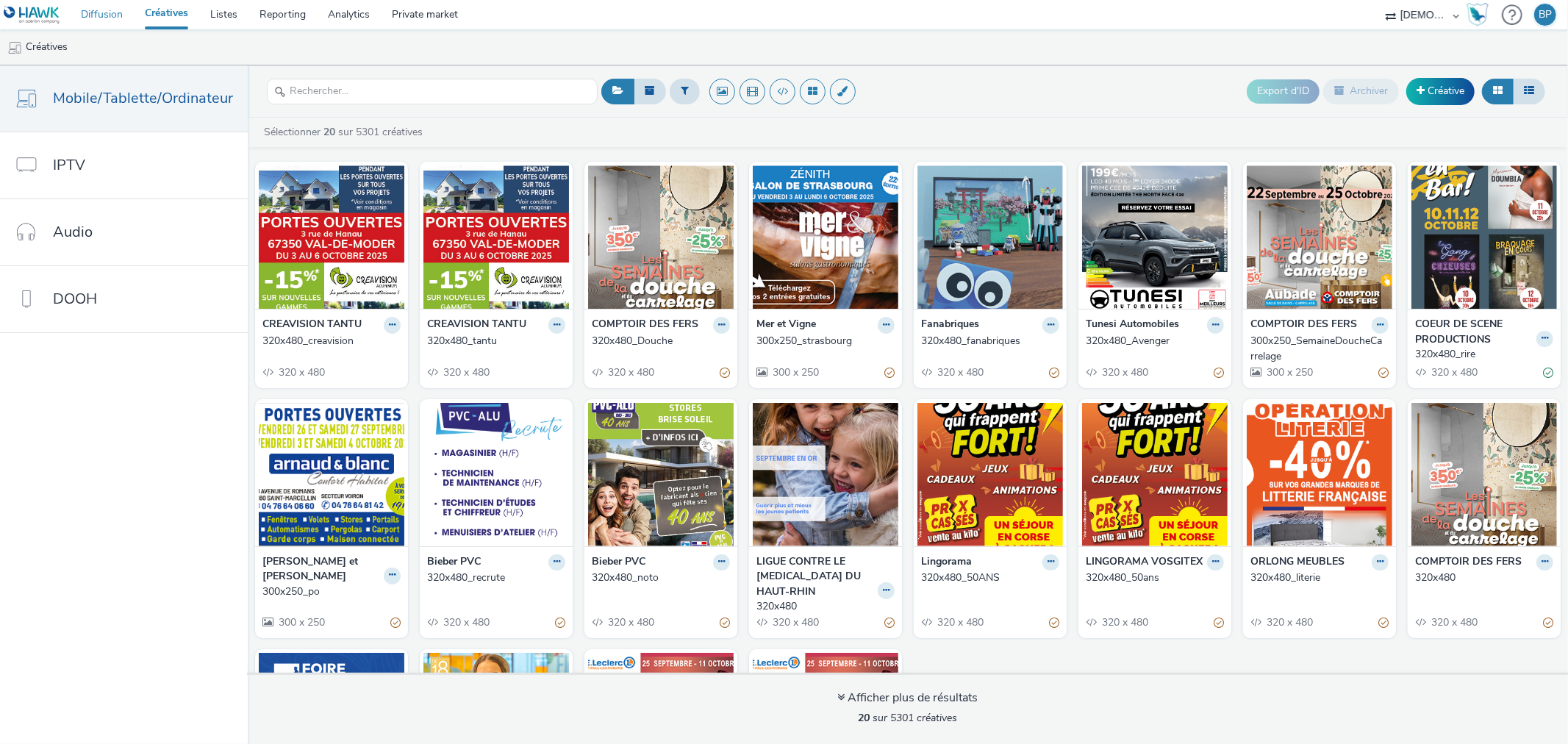
click at [105, 17] on link "Diffusion" at bounding box center [102, 15] width 64 height 30
